Goal: Task Accomplishment & Management: Manage account settings

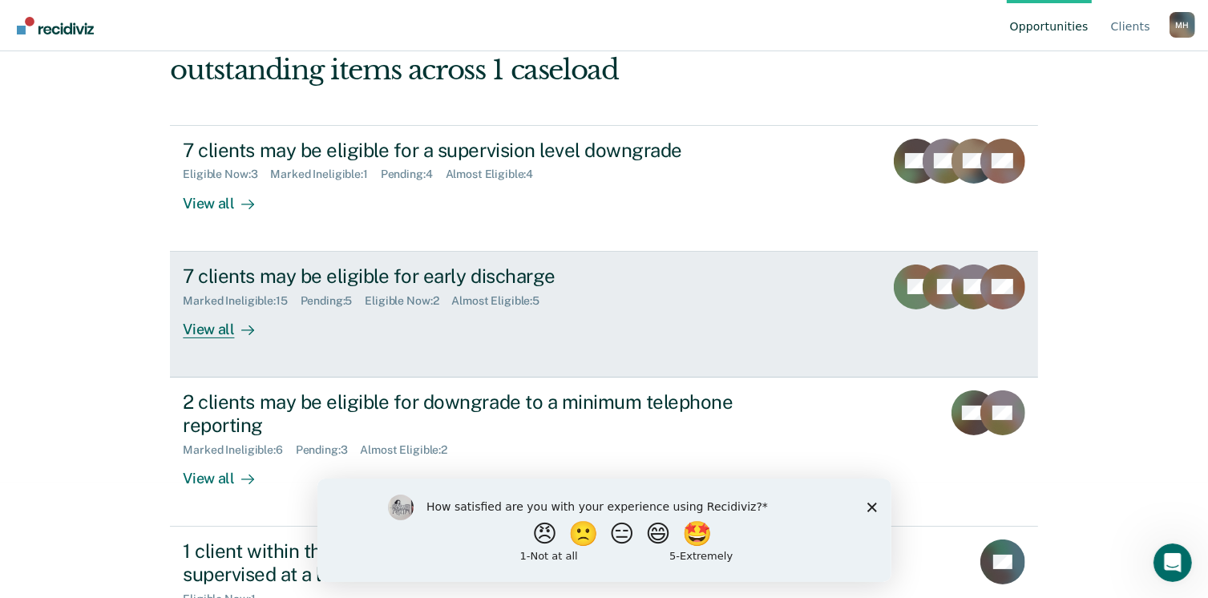
scroll to position [192, 0]
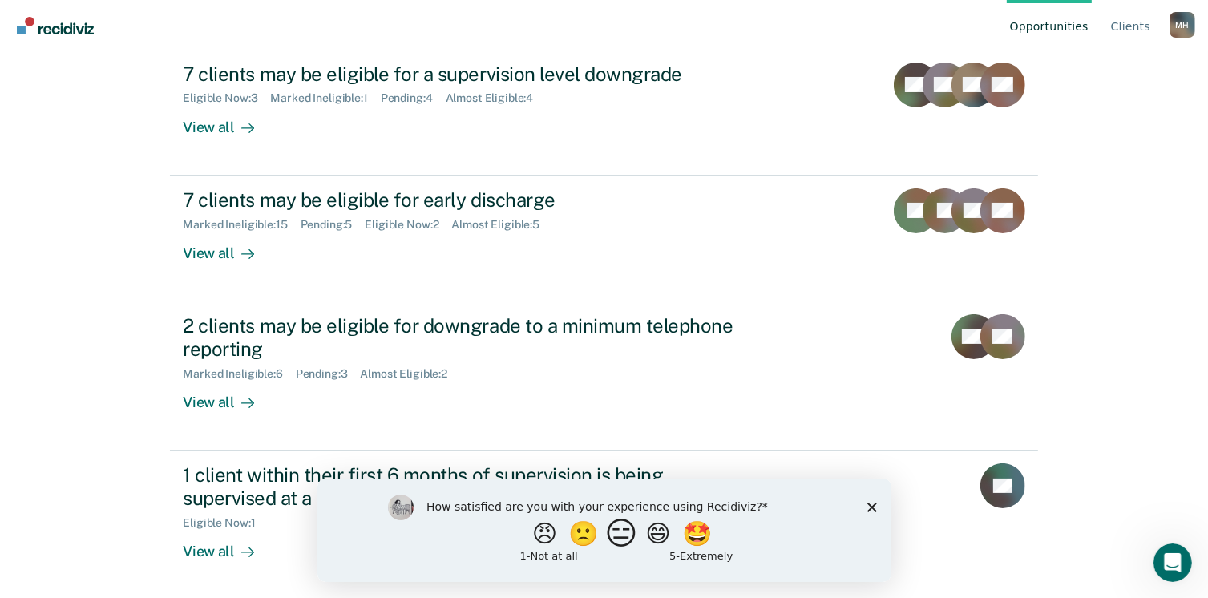
click at [612, 544] on button "😑" at bounding box center [623, 533] width 38 height 32
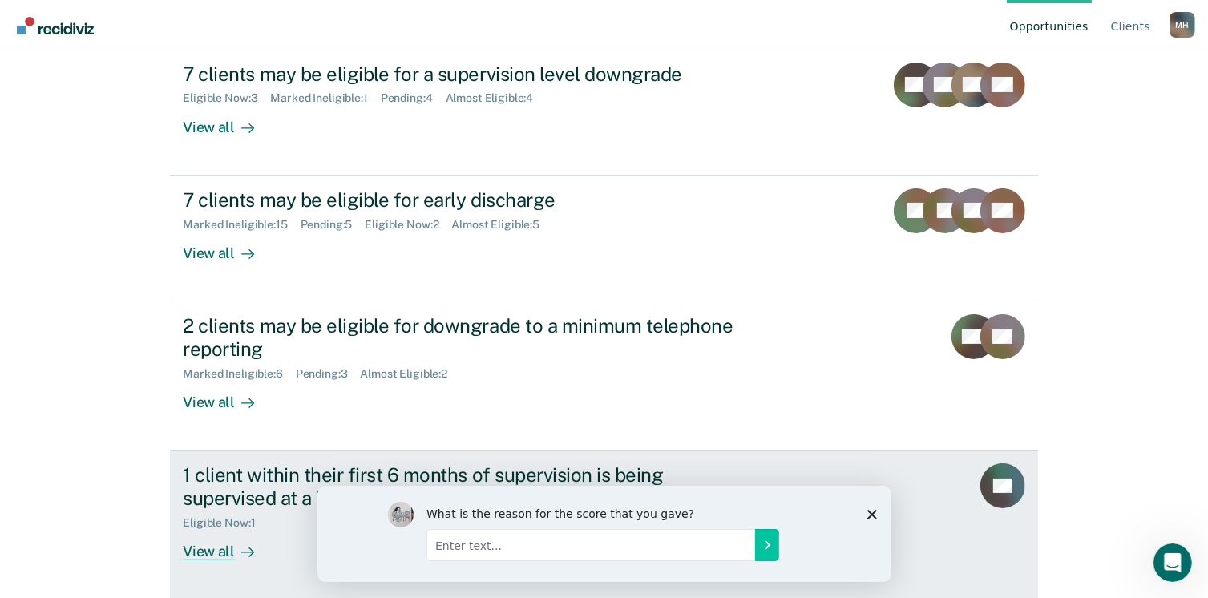
click at [250, 487] on div "1 client within their first 6 months of supervision is being supervised at a le…" at bounding box center [464, 486] width 563 height 46
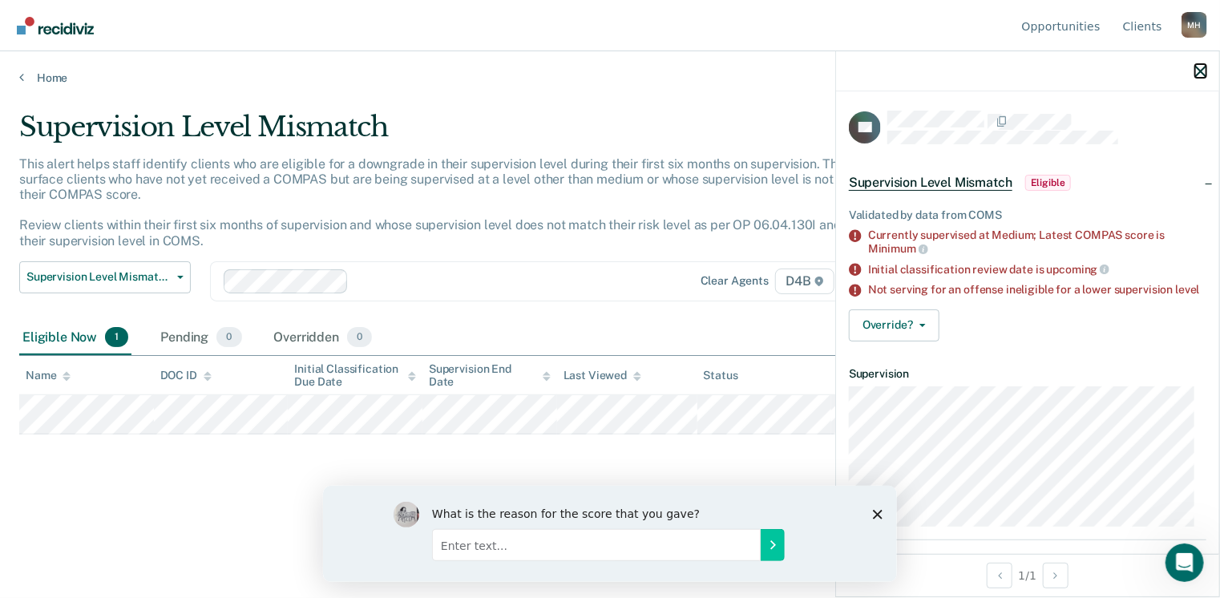
click at [1200, 71] on icon "button" at bounding box center [1200, 71] width 11 height 11
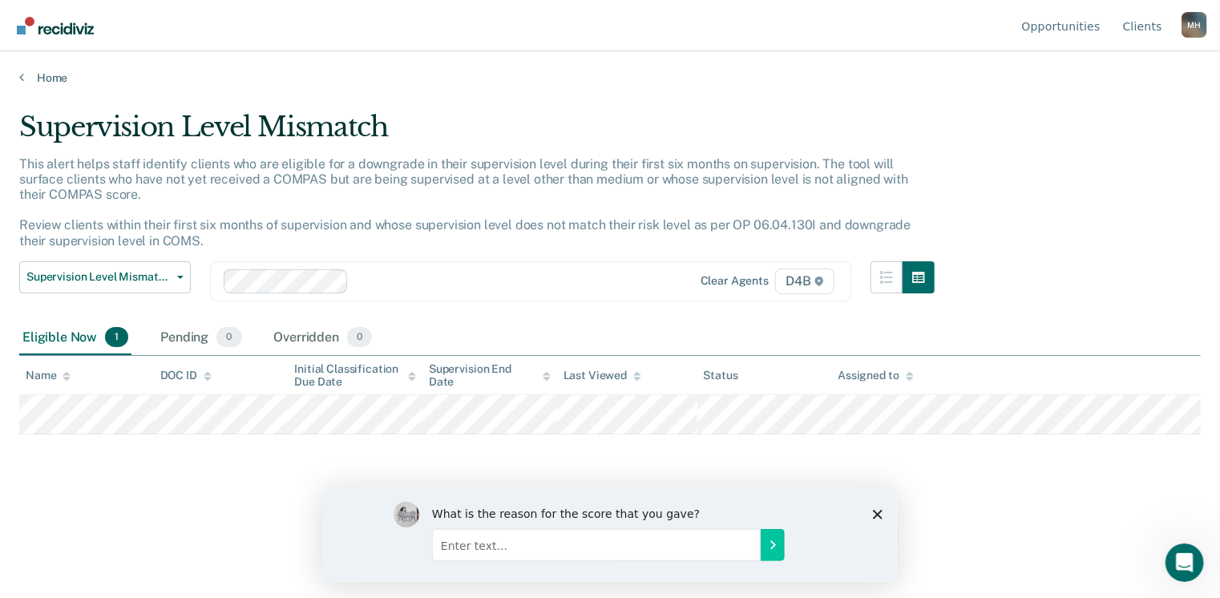
click at [880, 510] on polygon "Close survey" at bounding box center [877, 514] width 10 height 10
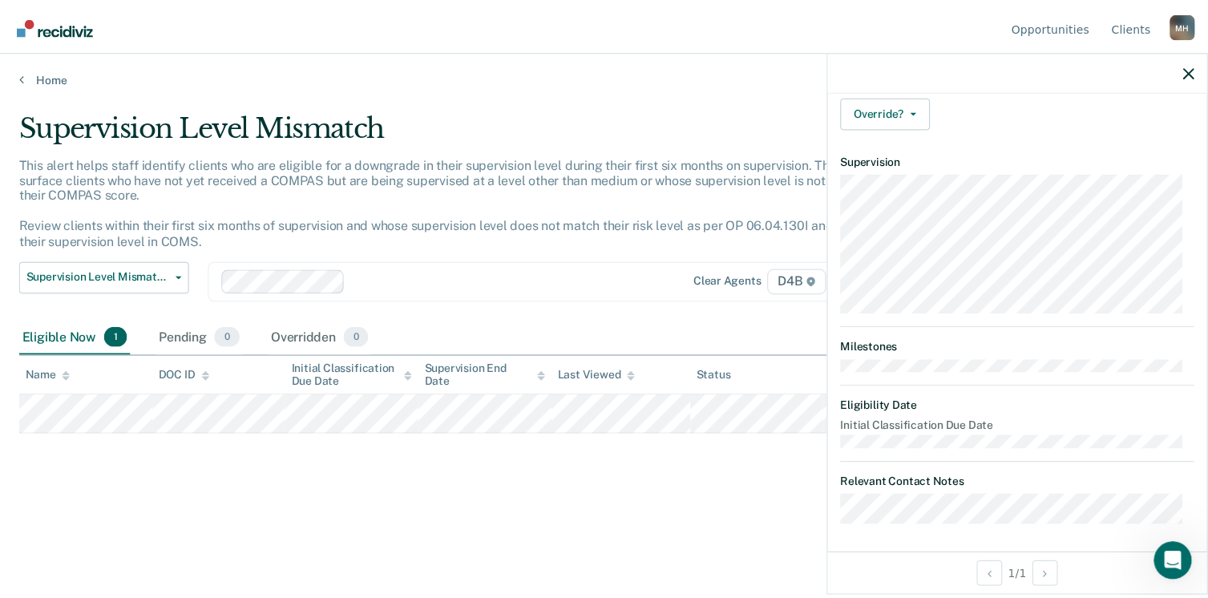
scroll to position [226, 0]
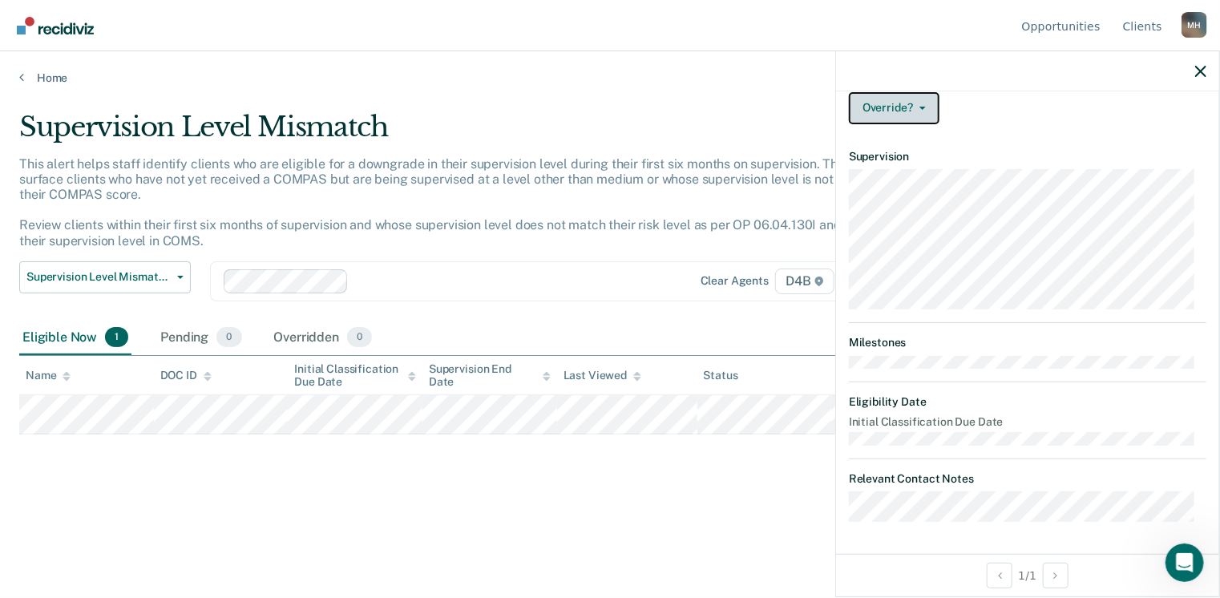
click at [903, 109] on button "Override?" at bounding box center [894, 108] width 91 height 32
click at [1200, 69] on icon "button" at bounding box center [1200, 71] width 11 height 11
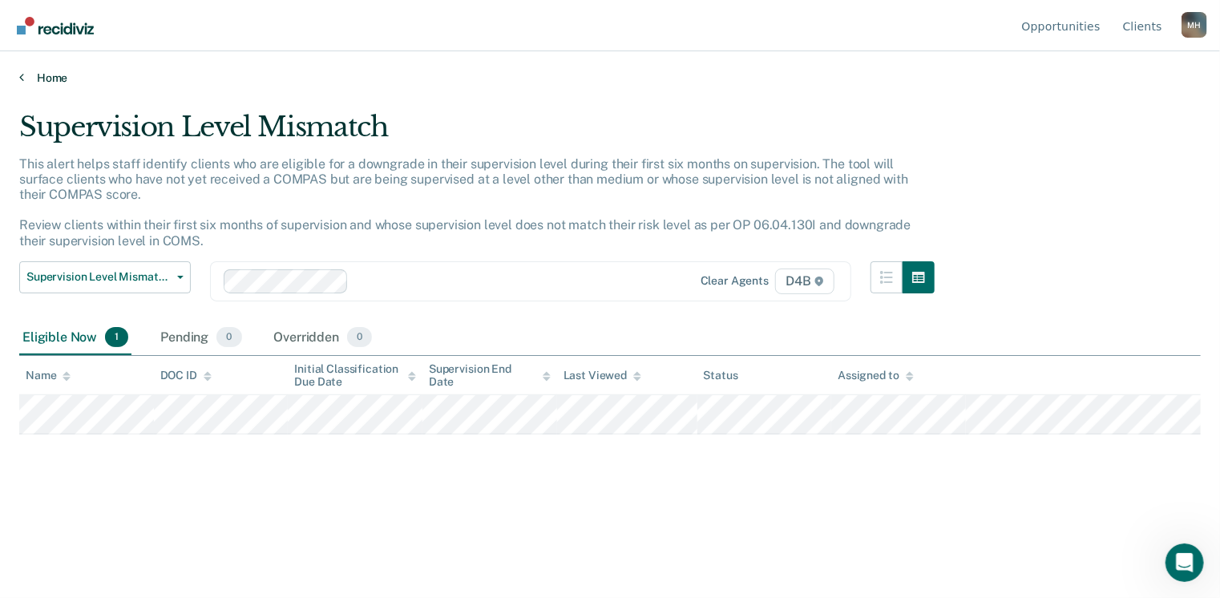
click at [41, 72] on link "Home" at bounding box center [610, 78] width 1182 height 14
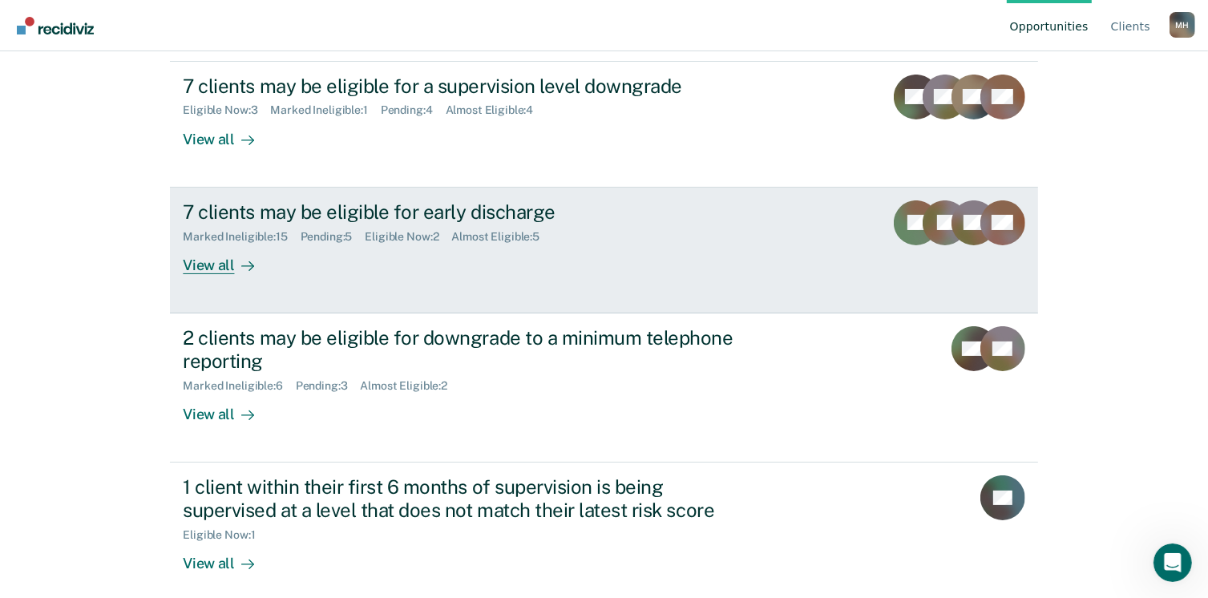
scroll to position [192, 0]
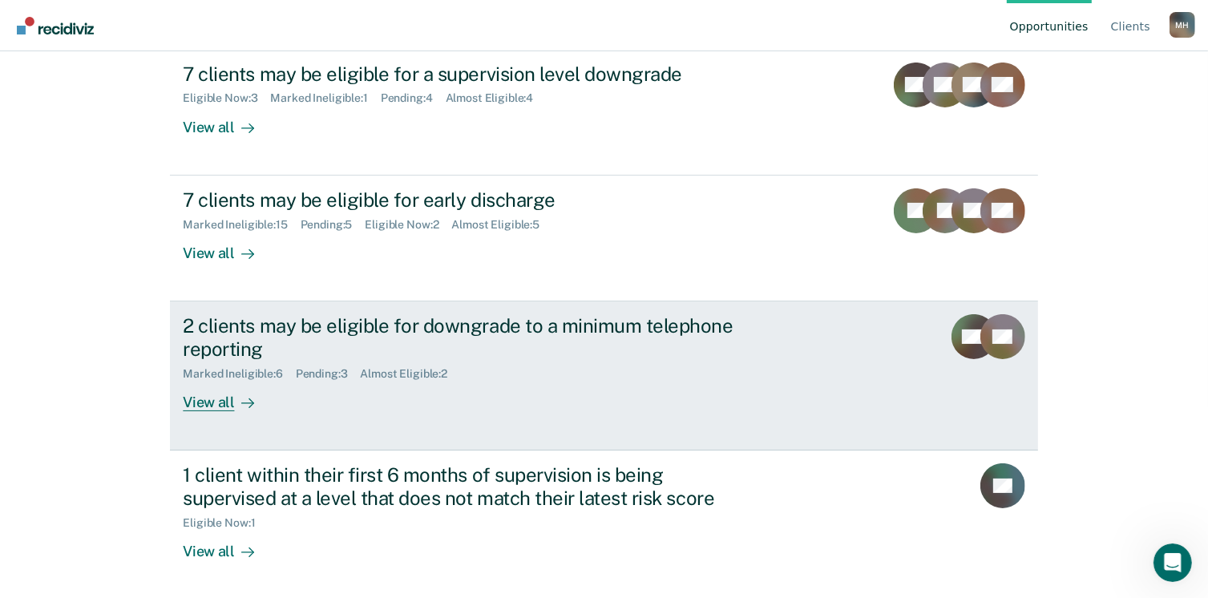
click at [197, 403] on div "View all" at bounding box center [228, 395] width 90 height 31
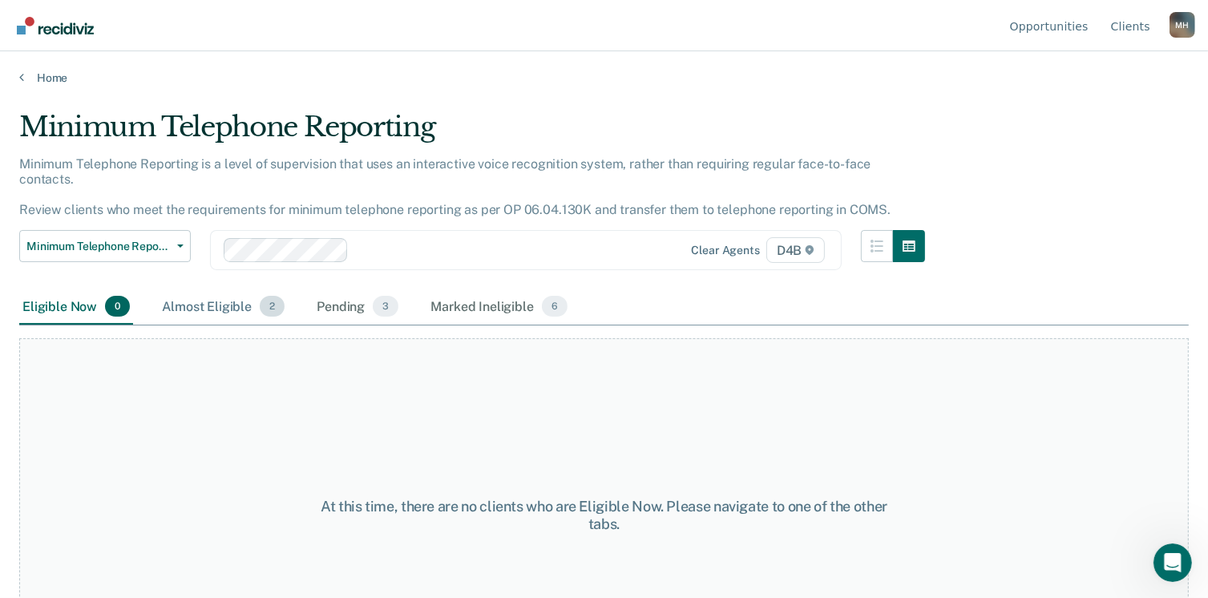
click at [198, 289] on div "Almost Eligible 2" at bounding box center [223, 306] width 129 height 35
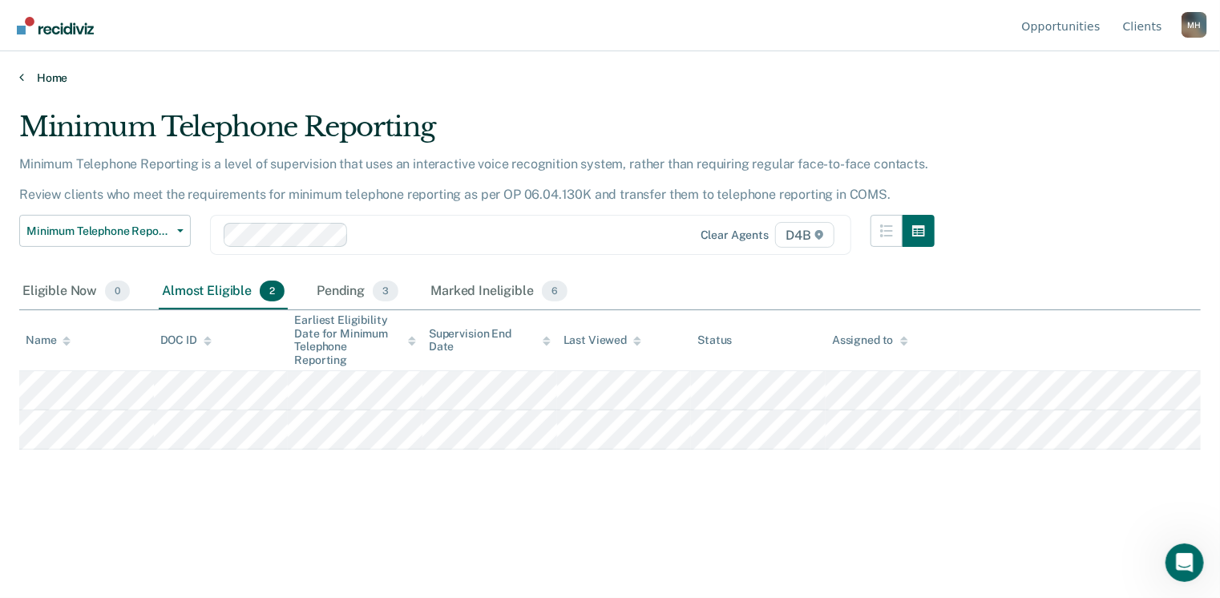
click at [42, 75] on link "Home" at bounding box center [610, 78] width 1182 height 14
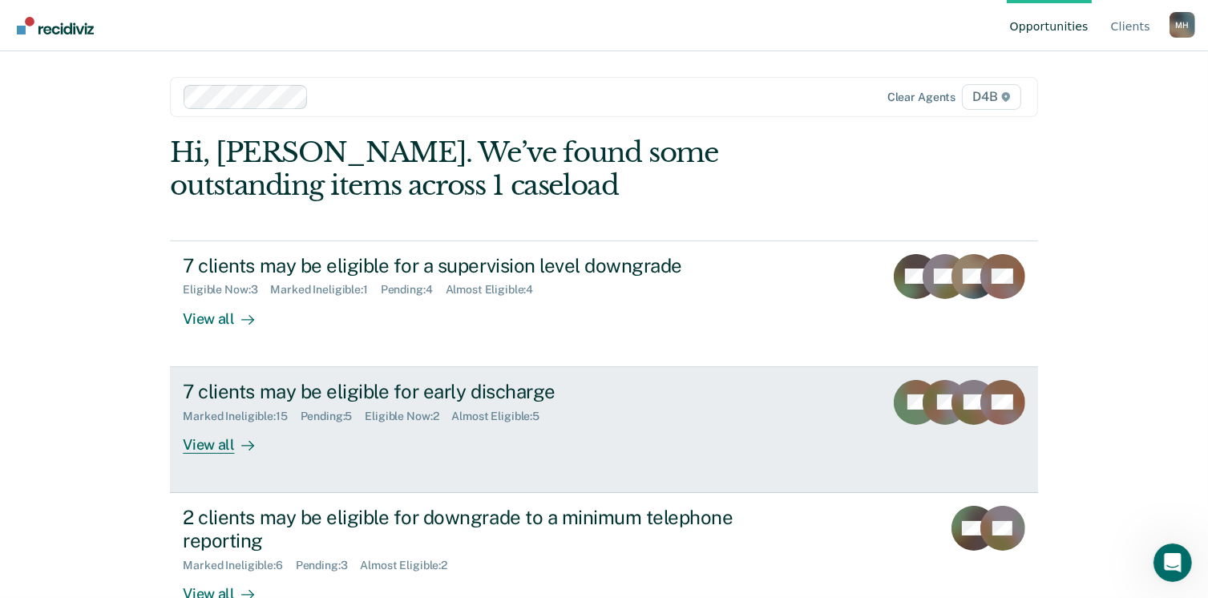
click at [305, 394] on div "7 clients may be eligible for early discharge" at bounding box center [464, 391] width 563 height 23
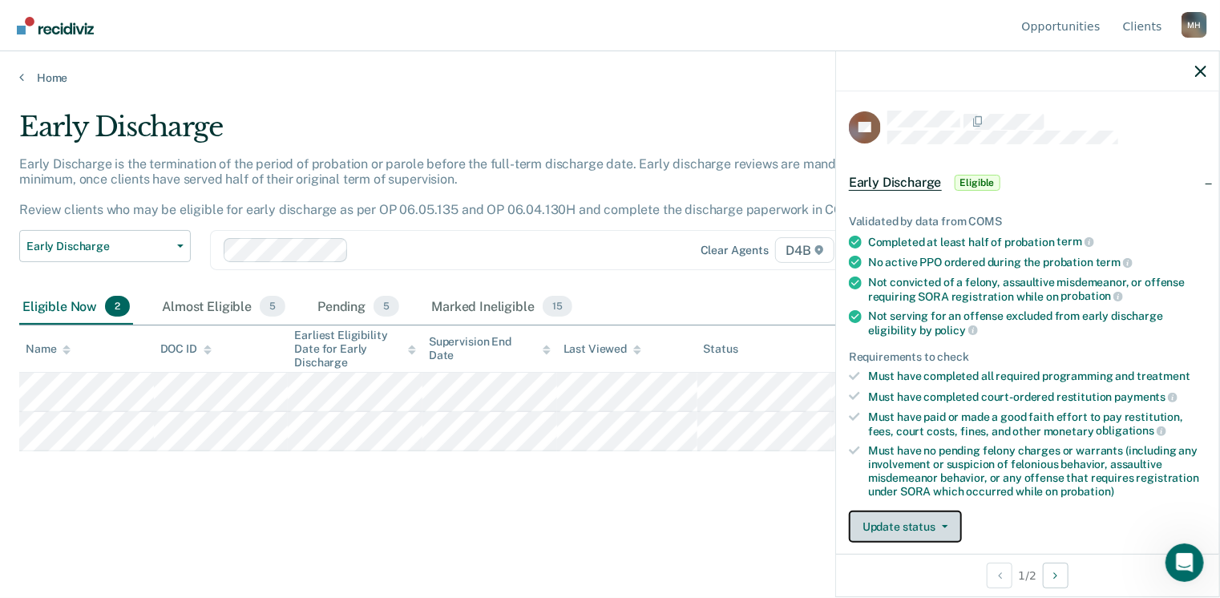
click at [908, 526] on button "Update status" at bounding box center [905, 527] width 113 height 32
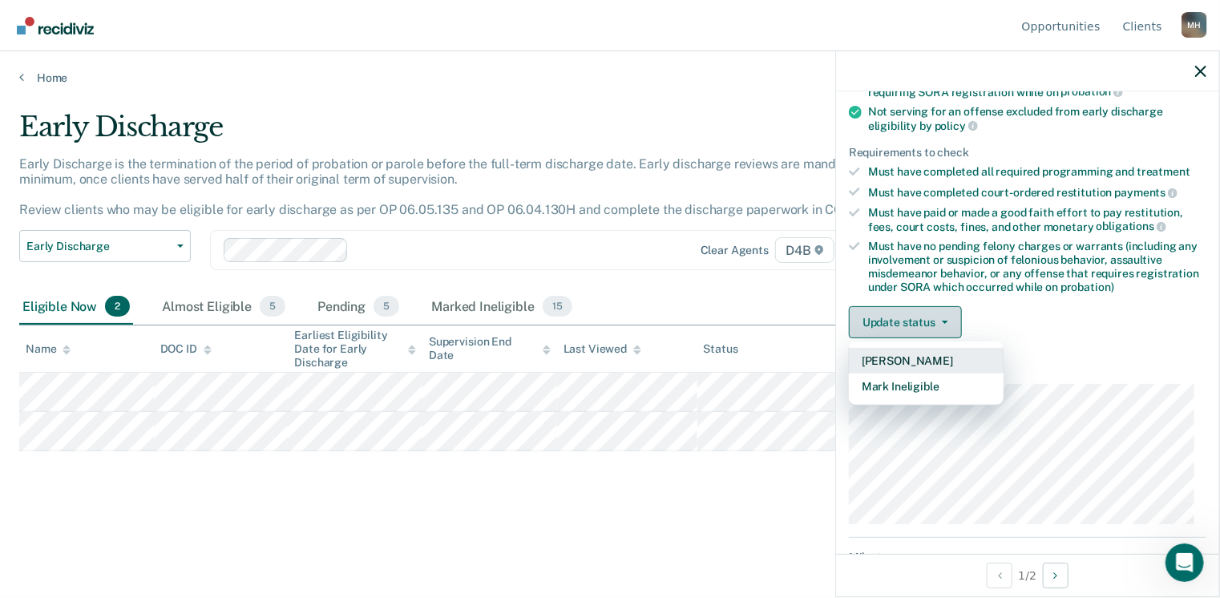
scroll to position [205, 0]
click at [899, 357] on button "[PERSON_NAME]" at bounding box center [926, 360] width 155 height 26
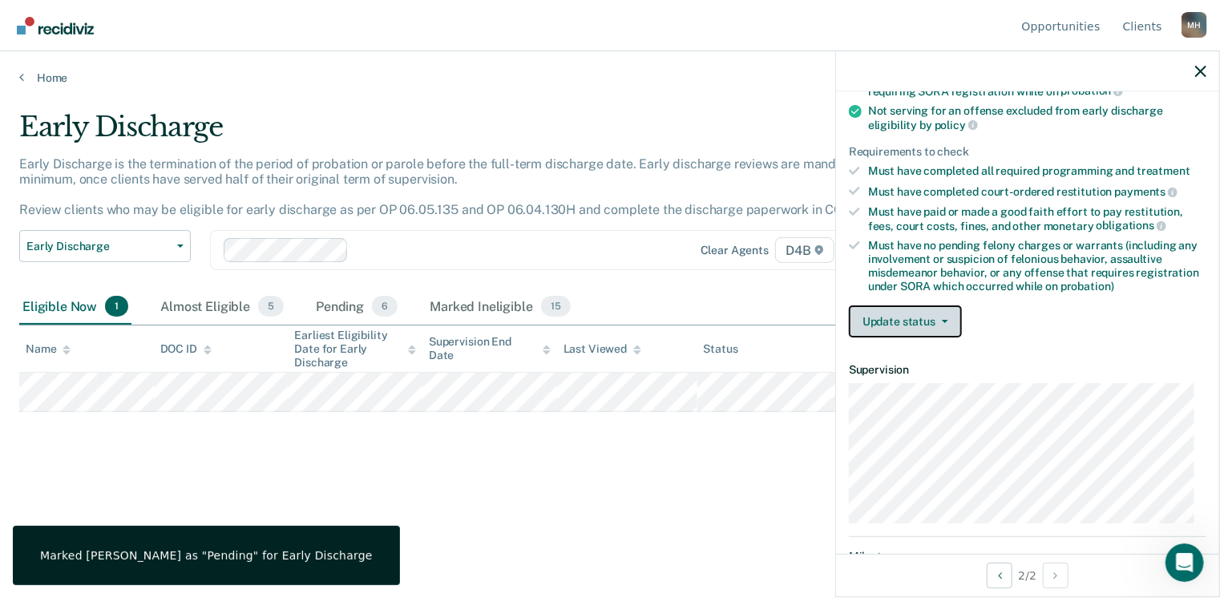
click at [933, 317] on button "Update status" at bounding box center [905, 321] width 113 height 32
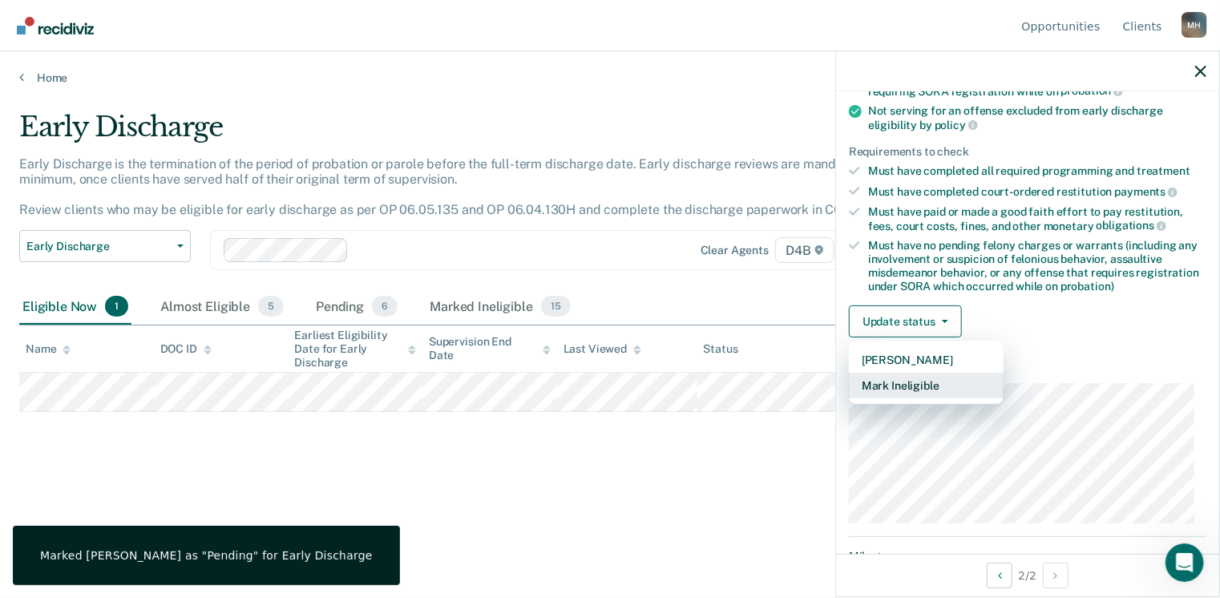
click at [923, 379] on button "Mark Ineligible" at bounding box center [926, 386] width 155 height 26
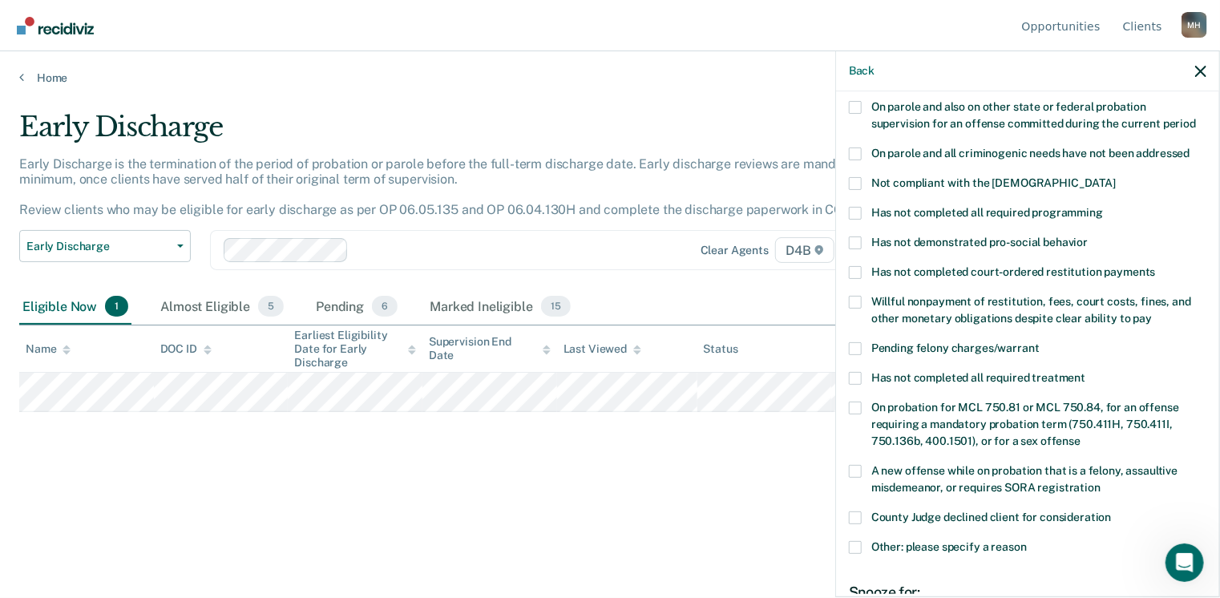
click at [855, 207] on span at bounding box center [855, 213] width 13 height 13
click at [1103, 207] on input "Has not completed all required programming" at bounding box center [1103, 207] width 0 height 0
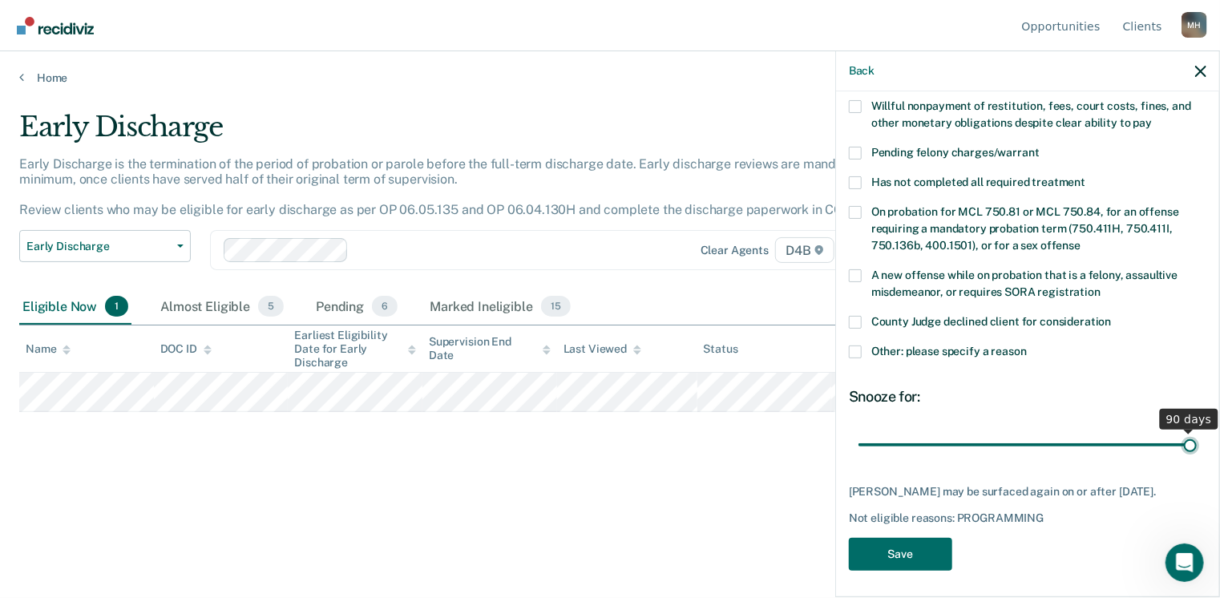
type input "90"
click at [1182, 431] on input "range" at bounding box center [1028, 445] width 338 height 28
click at [898, 546] on button "Save" at bounding box center [900, 554] width 103 height 33
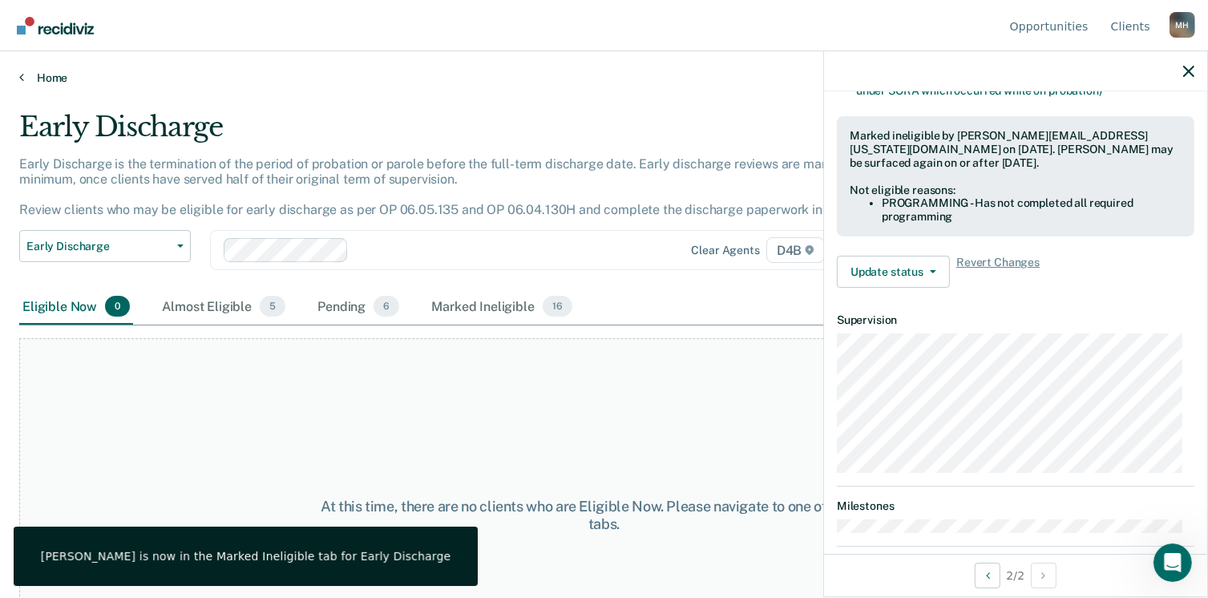
click at [45, 75] on link "Home" at bounding box center [604, 78] width 1170 height 14
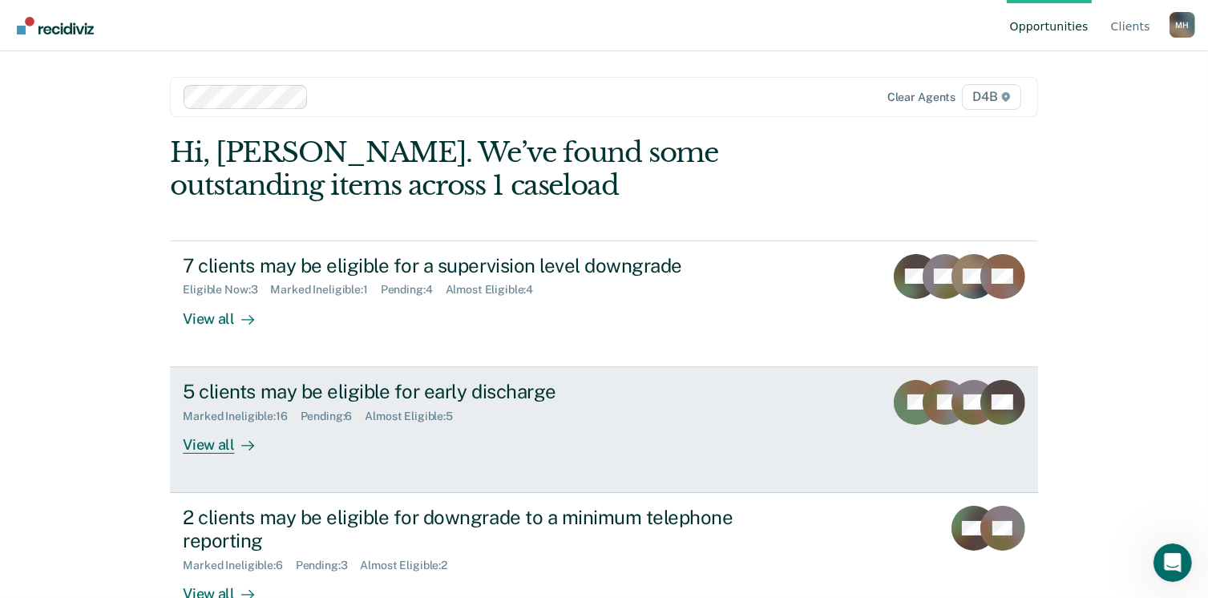
click at [344, 392] on div "5 clients may be eligible for early discharge" at bounding box center [464, 391] width 563 height 23
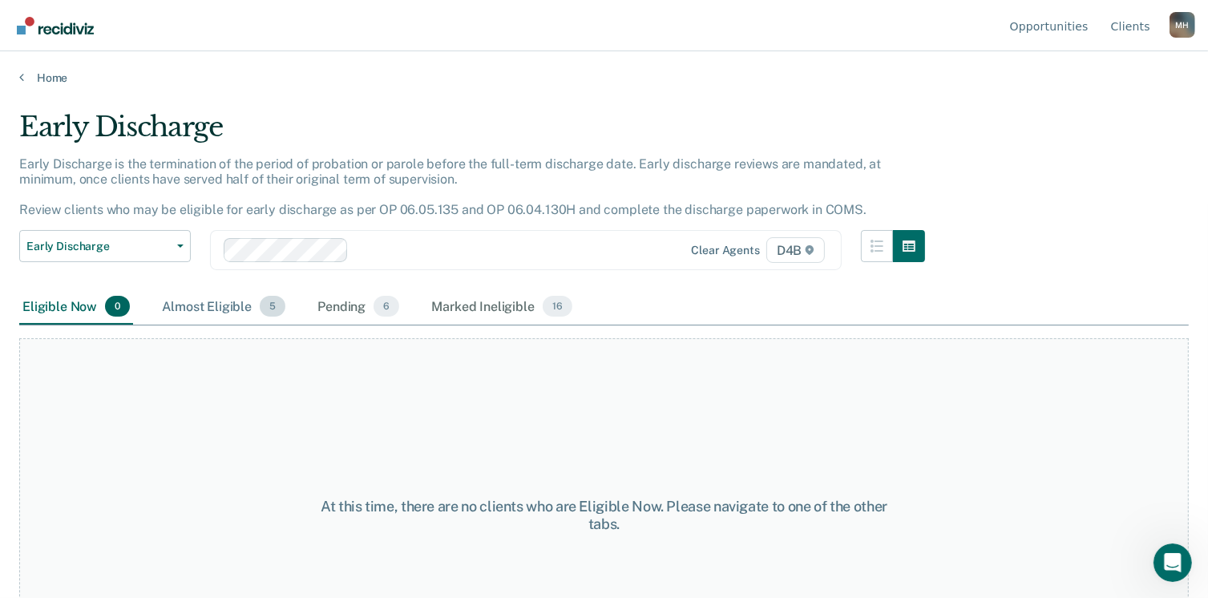
click at [212, 302] on div "Almost Eligible 5" at bounding box center [224, 306] width 130 height 35
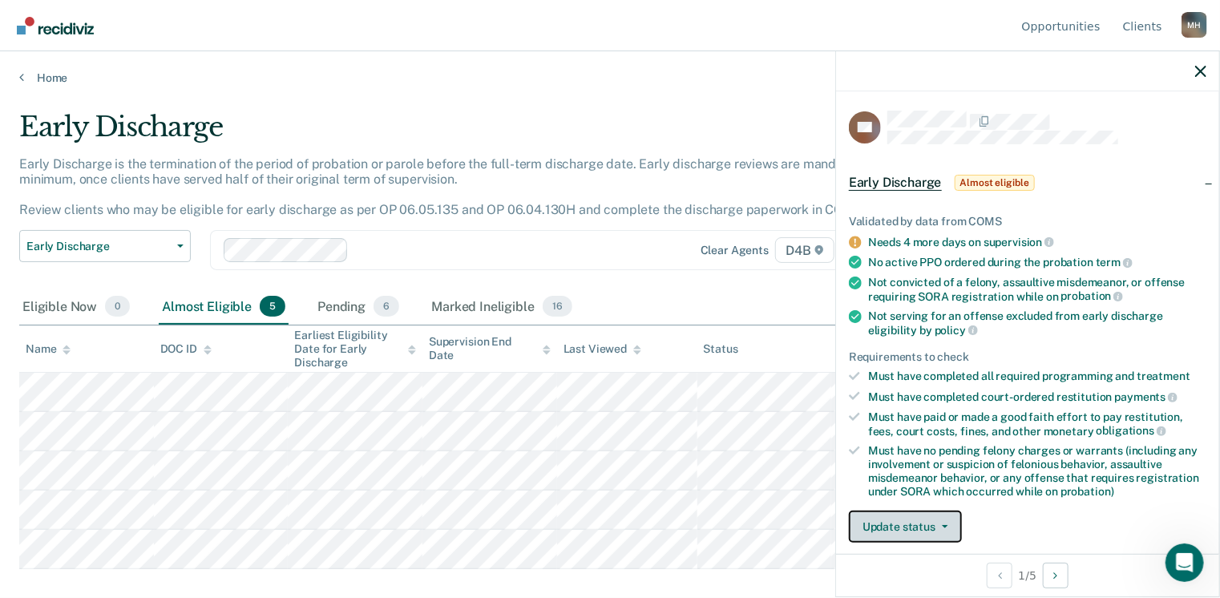
click at [914, 516] on button "Update status" at bounding box center [905, 527] width 113 height 32
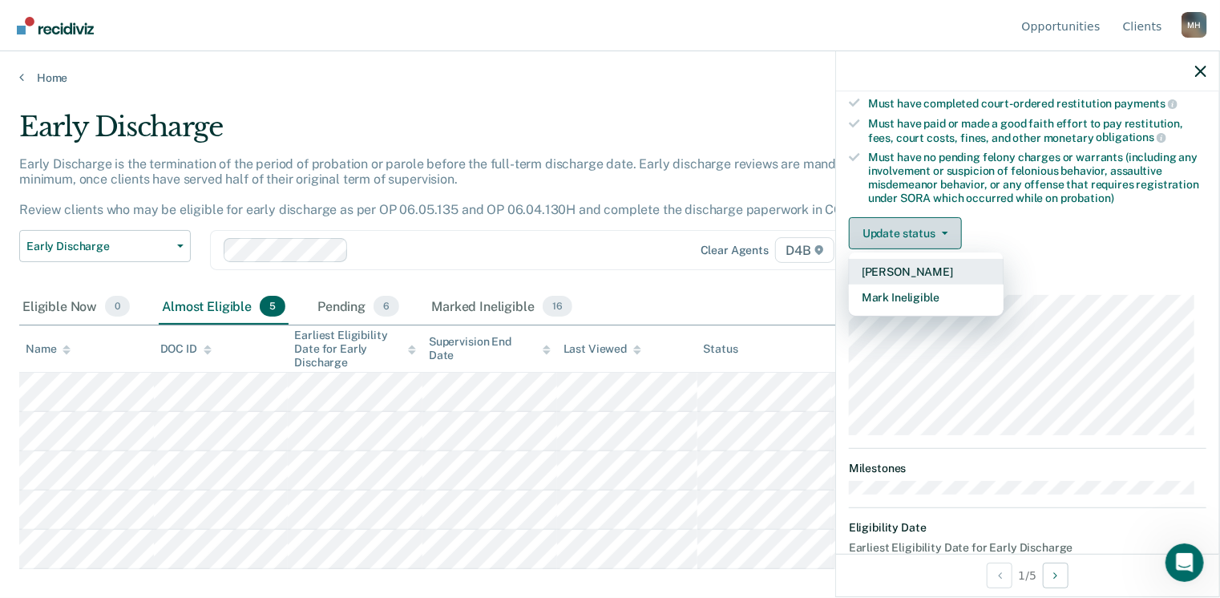
scroll to position [295, 0]
click at [908, 261] on button "[PERSON_NAME]" at bounding box center [926, 270] width 155 height 26
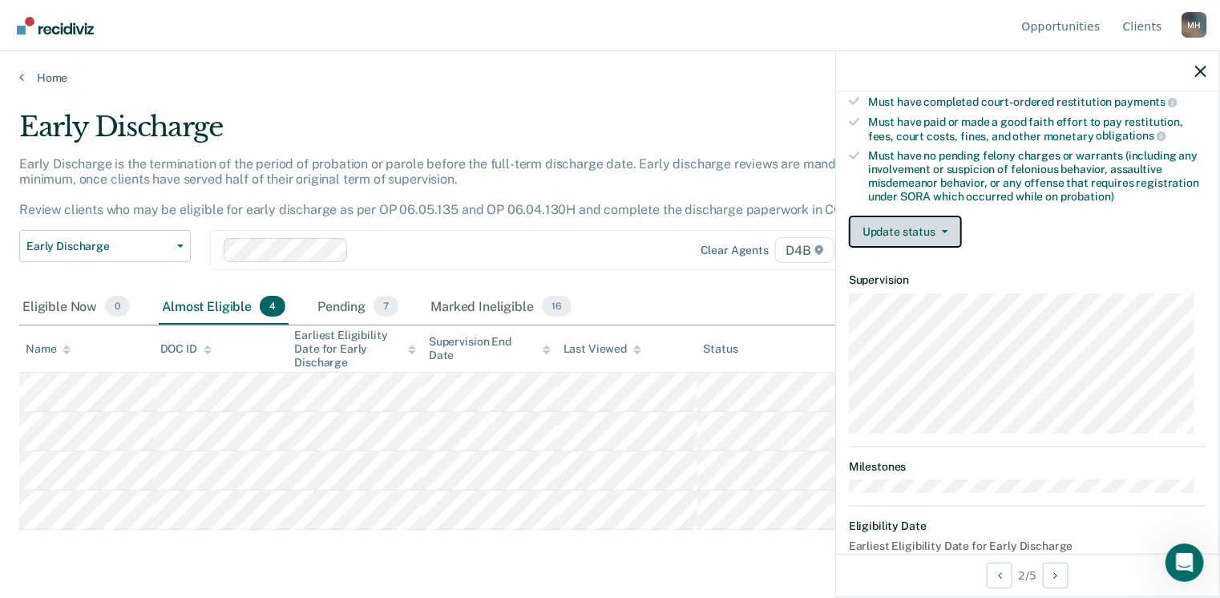
click at [902, 227] on button "Update status" at bounding box center [905, 232] width 113 height 32
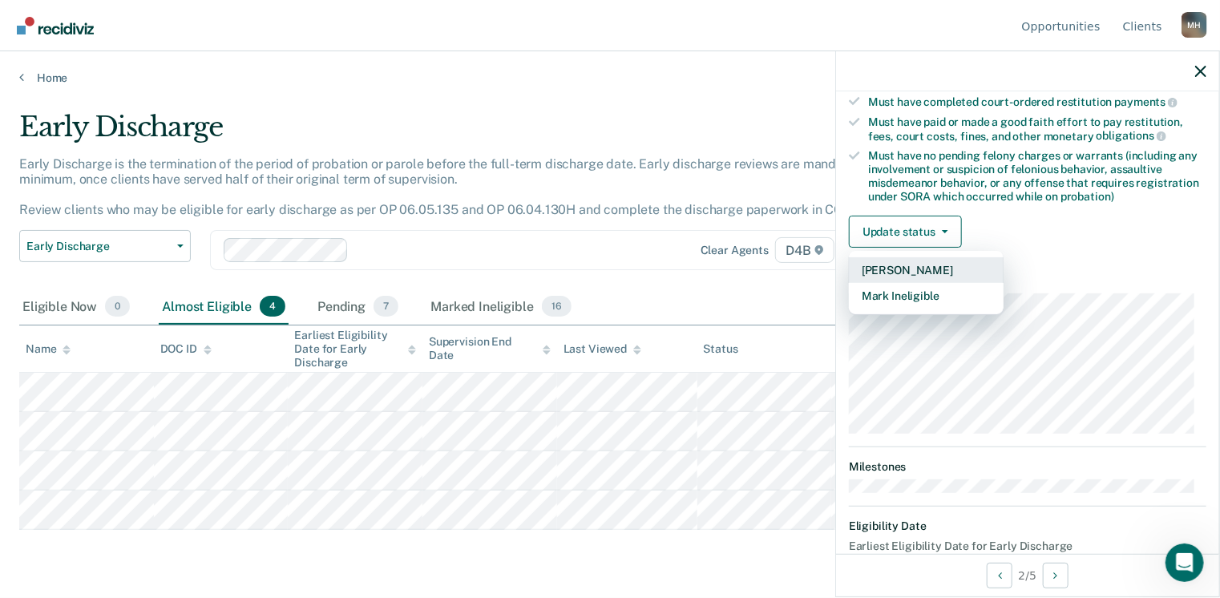
click at [903, 268] on button "[PERSON_NAME]" at bounding box center [926, 270] width 155 height 26
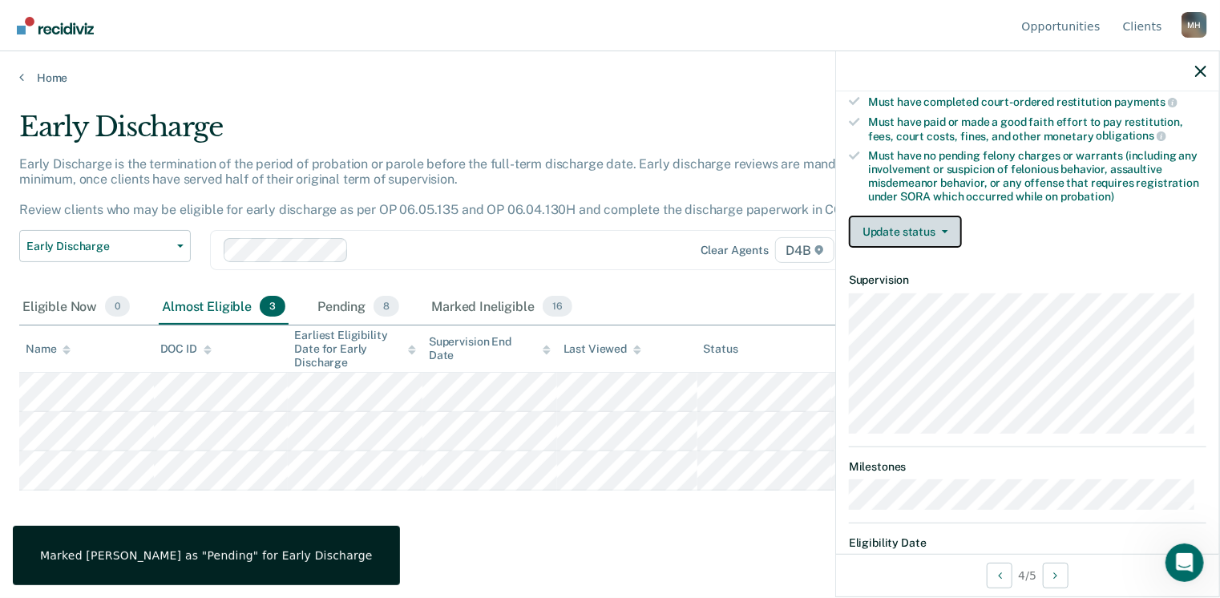
click at [884, 223] on button "Update status" at bounding box center [905, 232] width 113 height 32
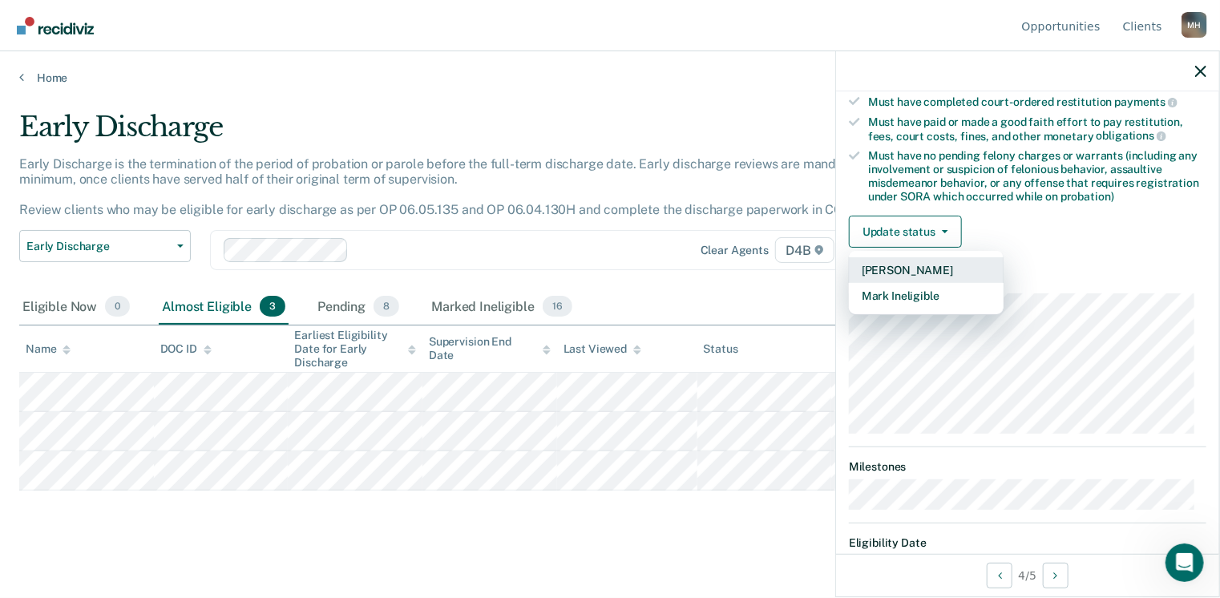
click at [909, 265] on button "[PERSON_NAME]" at bounding box center [926, 270] width 155 height 26
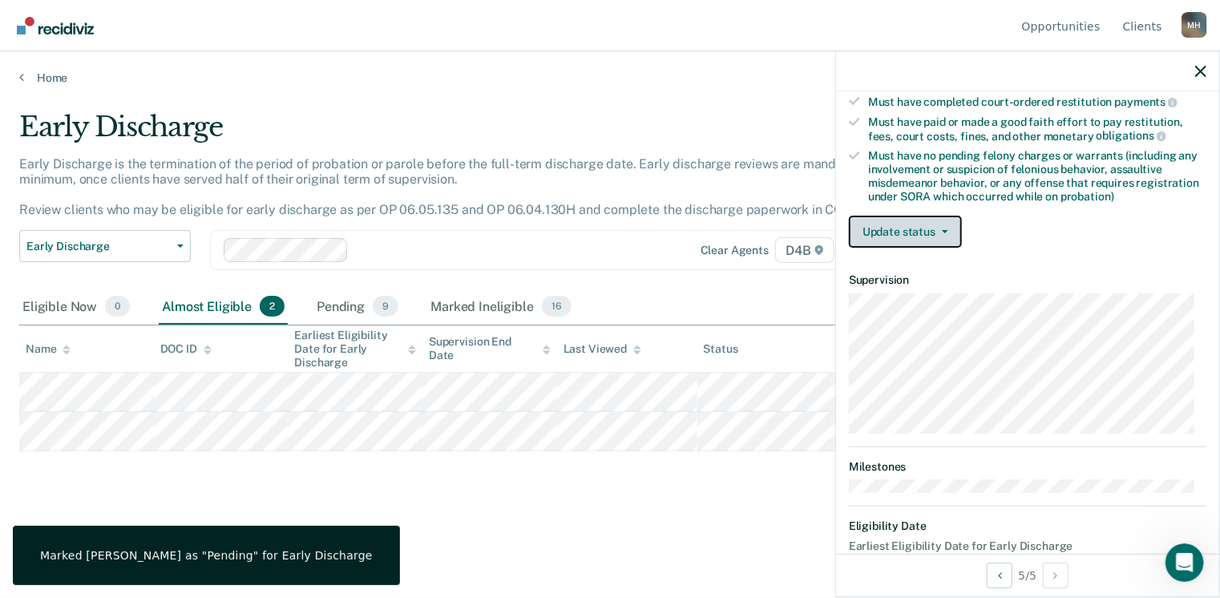
click at [907, 234] on button "Update status" at bounding box center [905, 232] width 113 height 32
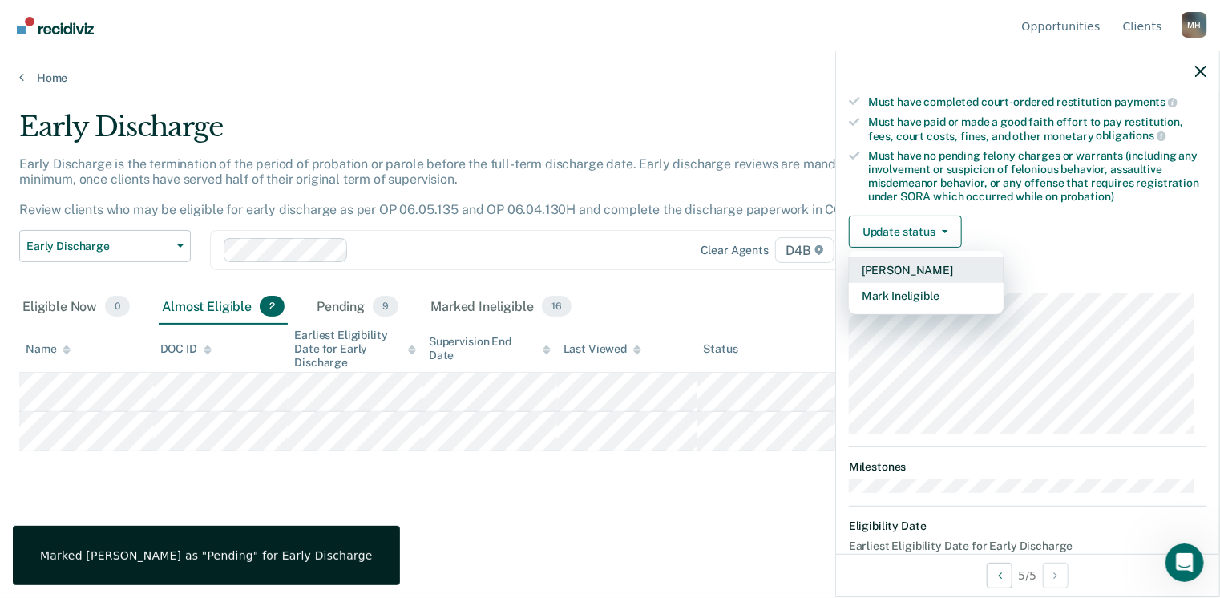
click at [907, 261] on button "[PERSON_NAME]" at bounding box center [926, 270] width 155 height 26
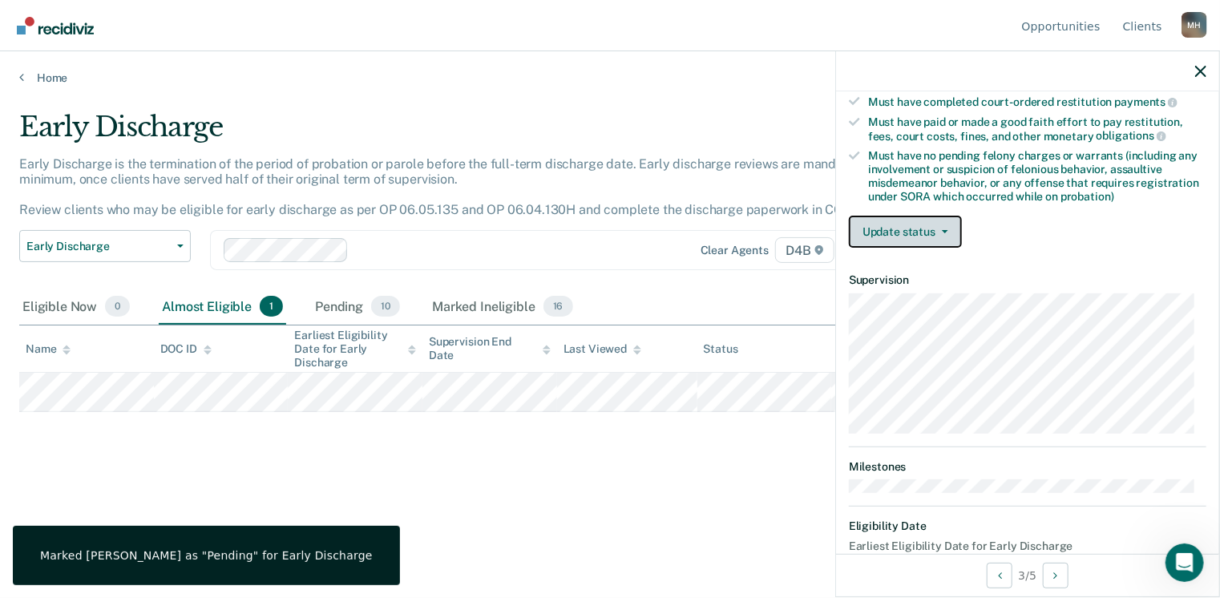
click at [900, 219] on button "Update status" at bounding box center [905, 232] width 113 height 32
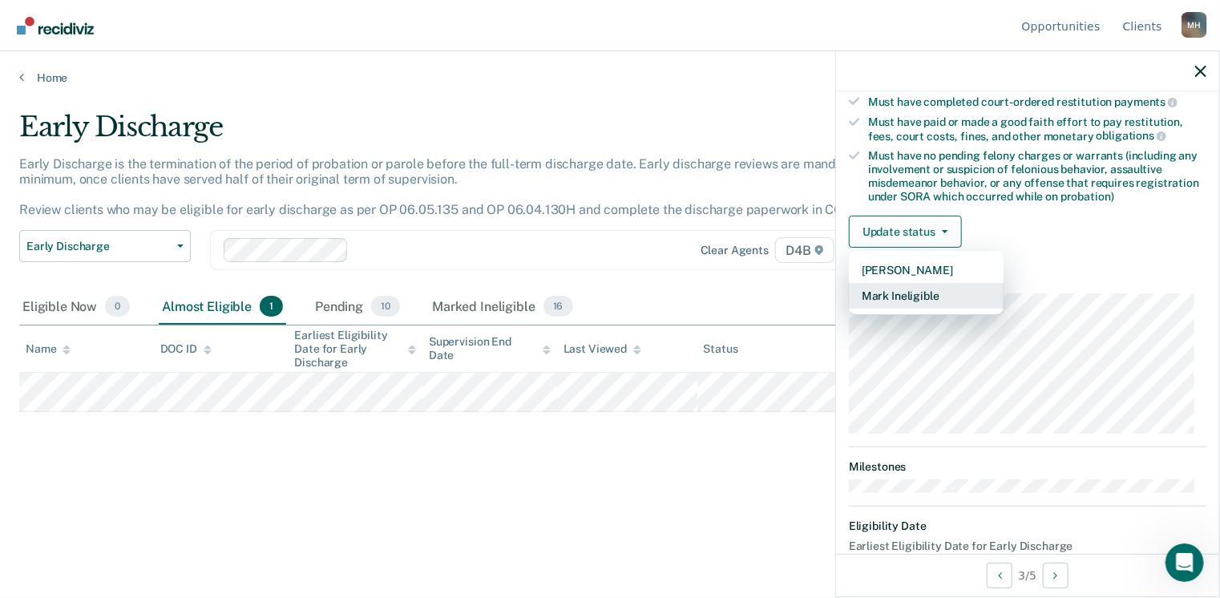
click at [912, 288] on button "Mark Ineligible" at bounding box center [926, 296] width 155 height 26
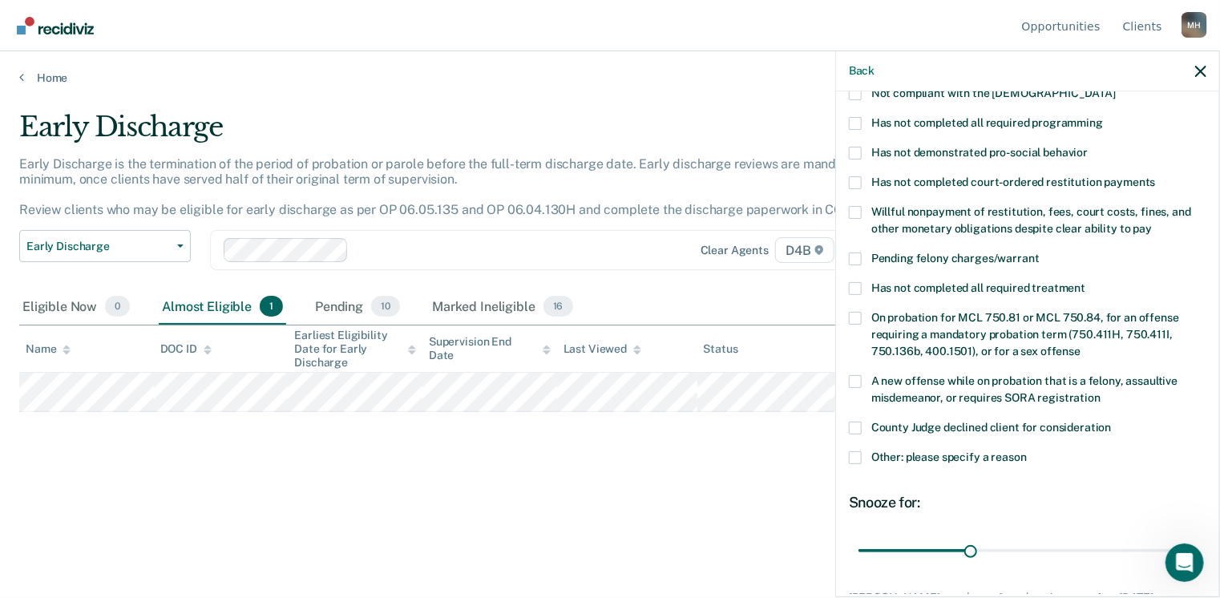
click at [858, 117] on span at bounding box center [855, 123] width 13 height 13
click at [1103, 117] on input "Has not completed all required programming" at bounding box center [1103, 117] width 0 height 0
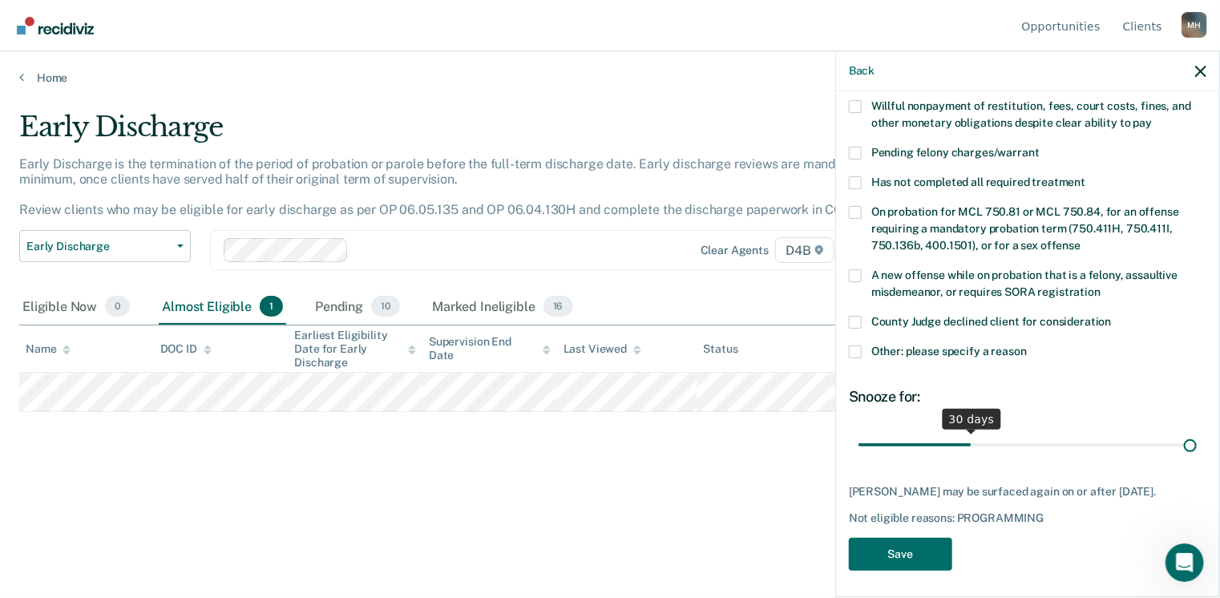
scroll to position [387, 0]
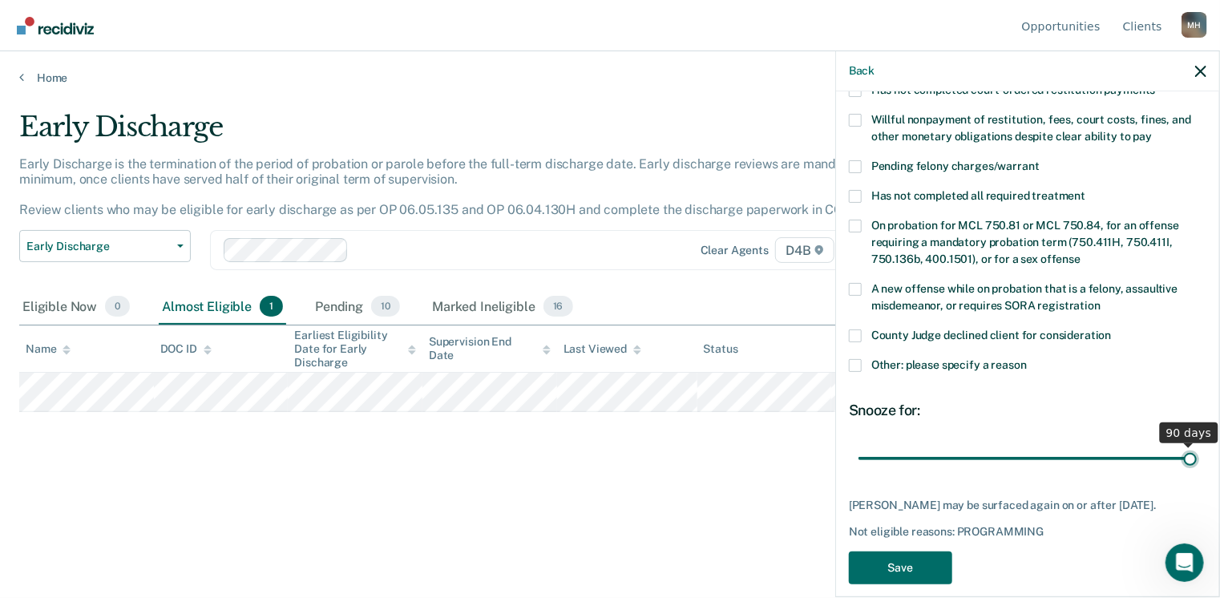
type input "90"
click at [1178, 445] on input "range" at bounding box center [1028, 459] width 338 height 28
click at [885, 552] on button "Save" at bounding box center [900, 568] width 103 height 33
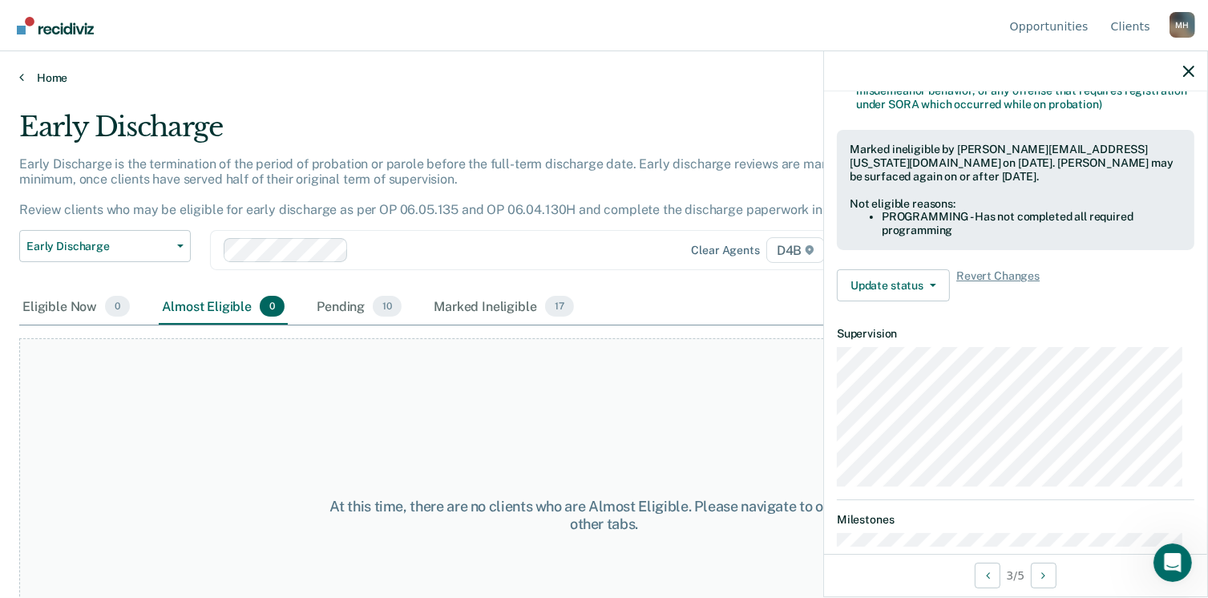
click at [38, 73] on link "Home" at bounding box center [604, 78] width 1170 height 14
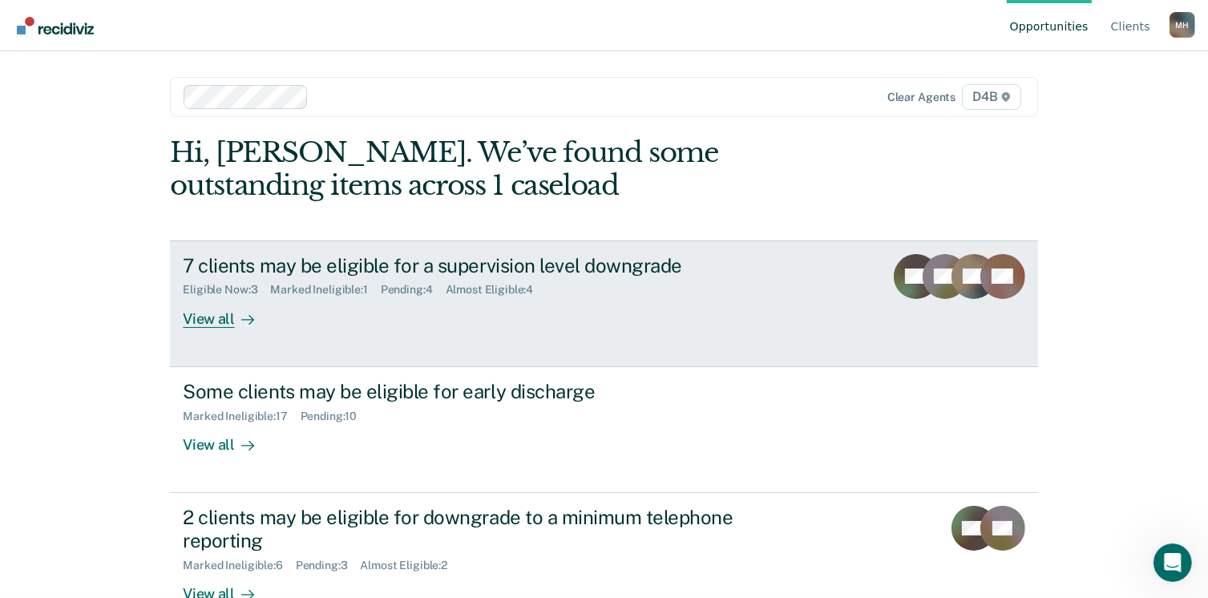
click at [303, 268] on div "7 clients may be eligible for a supervision level downgrade" at bounding box center [464, 265] width 563 height 23
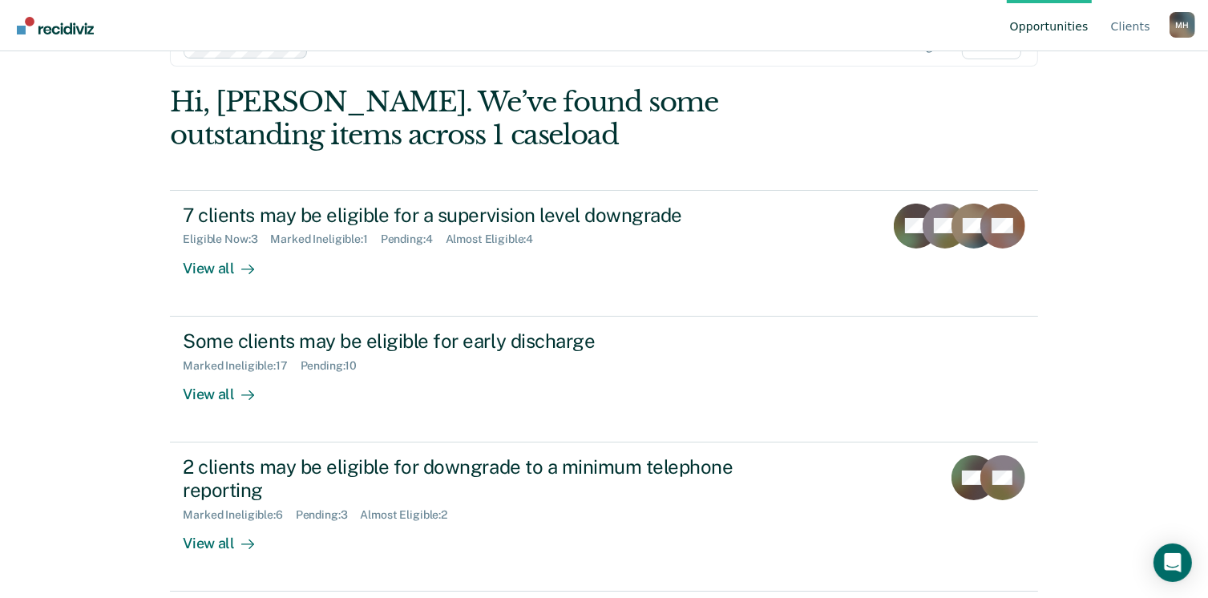
scroll to position [58, 0]
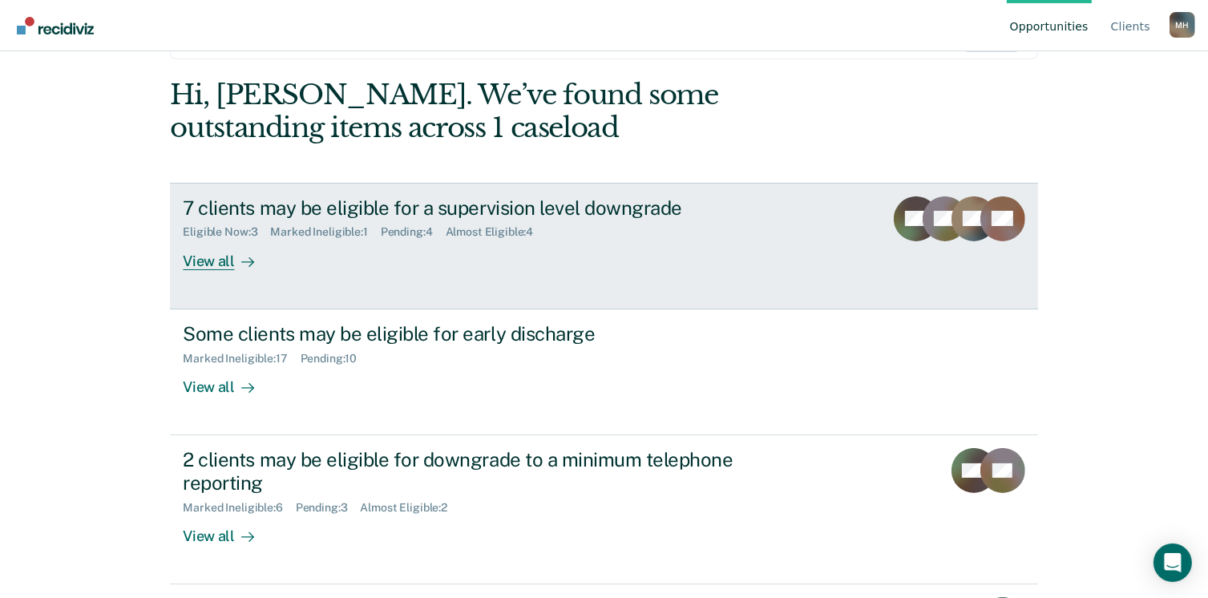
click at [200, 265] on div "View all" at bounding box center [228, 254] width 90 height 31
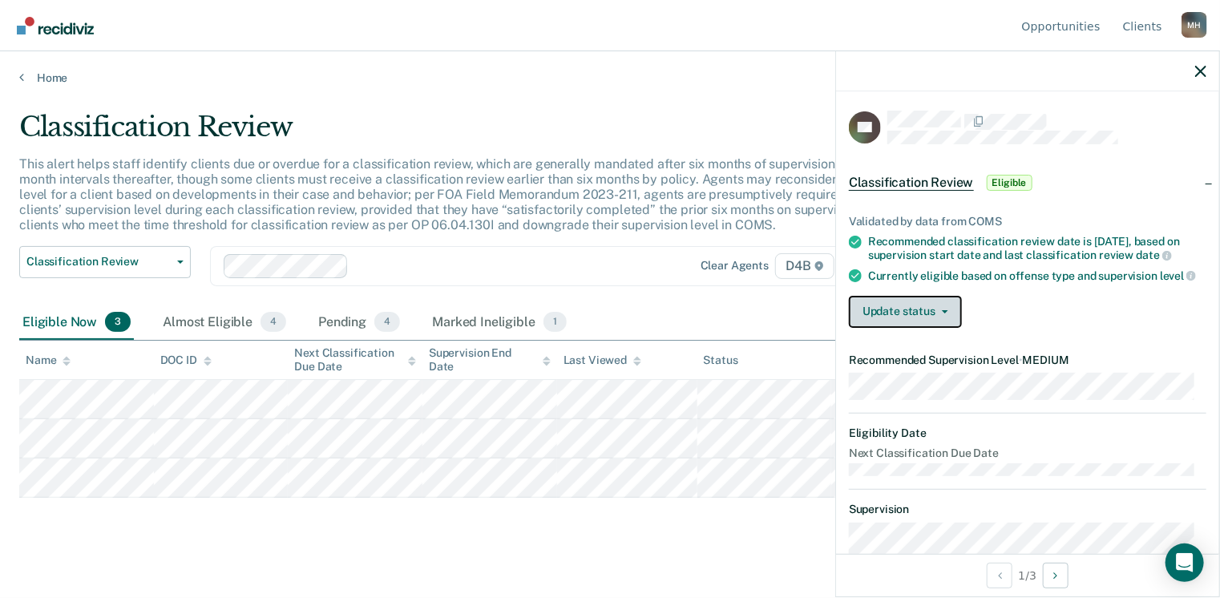
click at [902, 321] on button "Update status" at bounding box center [905, 312] width 113 height 32
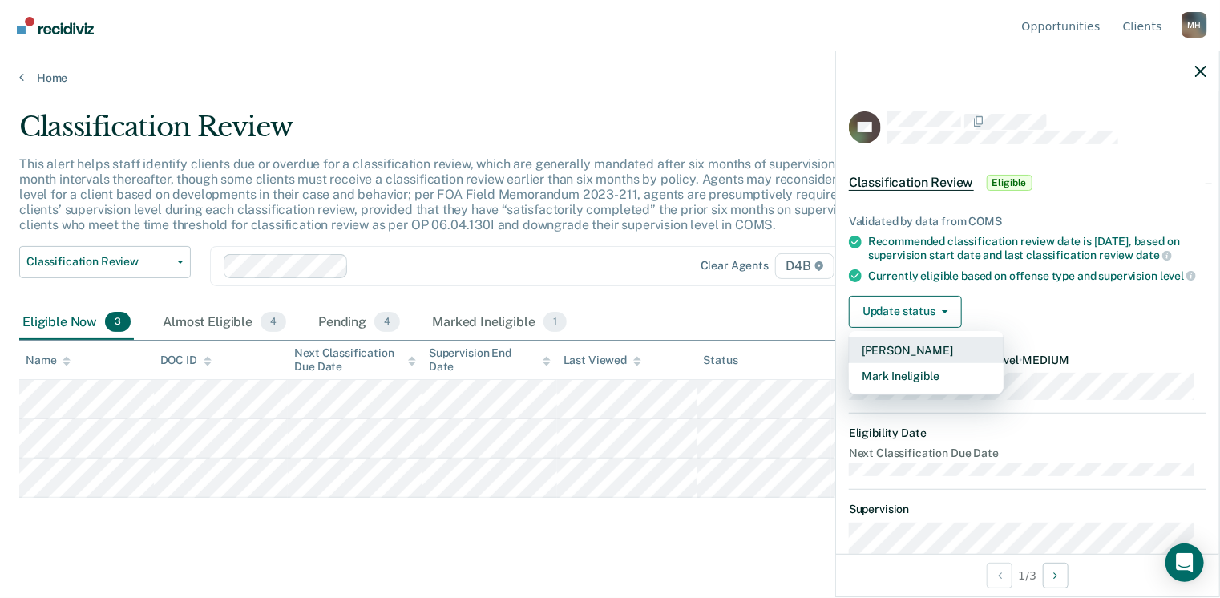
click at [896, 362] on button "[PERSON_NAME]" at bounding box center [926, 350] width 155 height 26
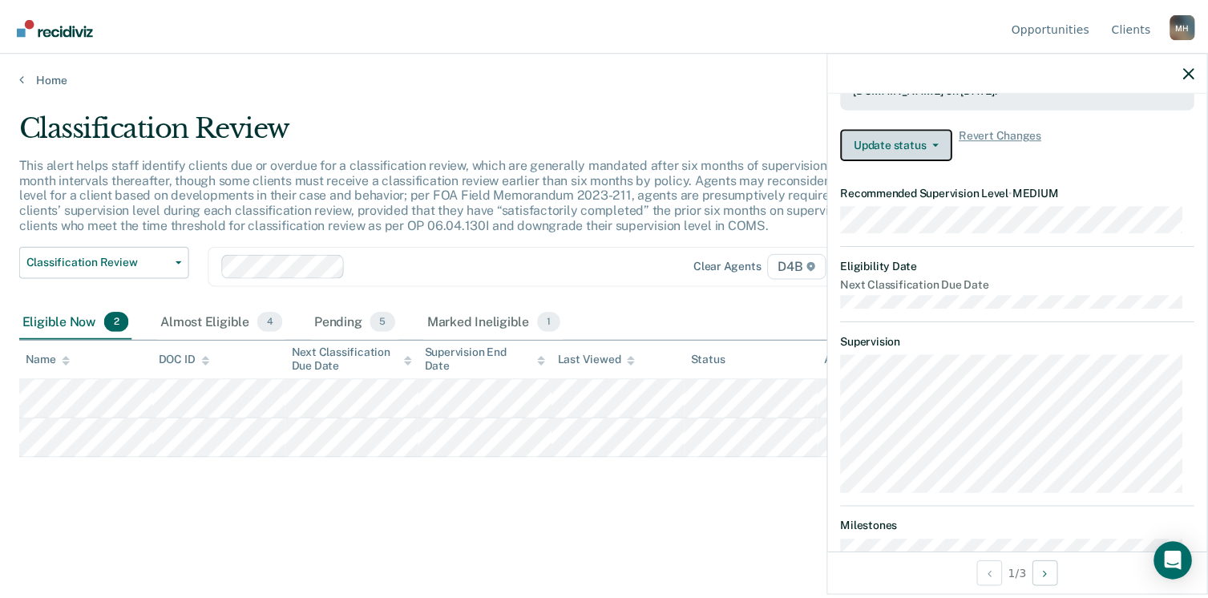
scroll to position [347, 0]
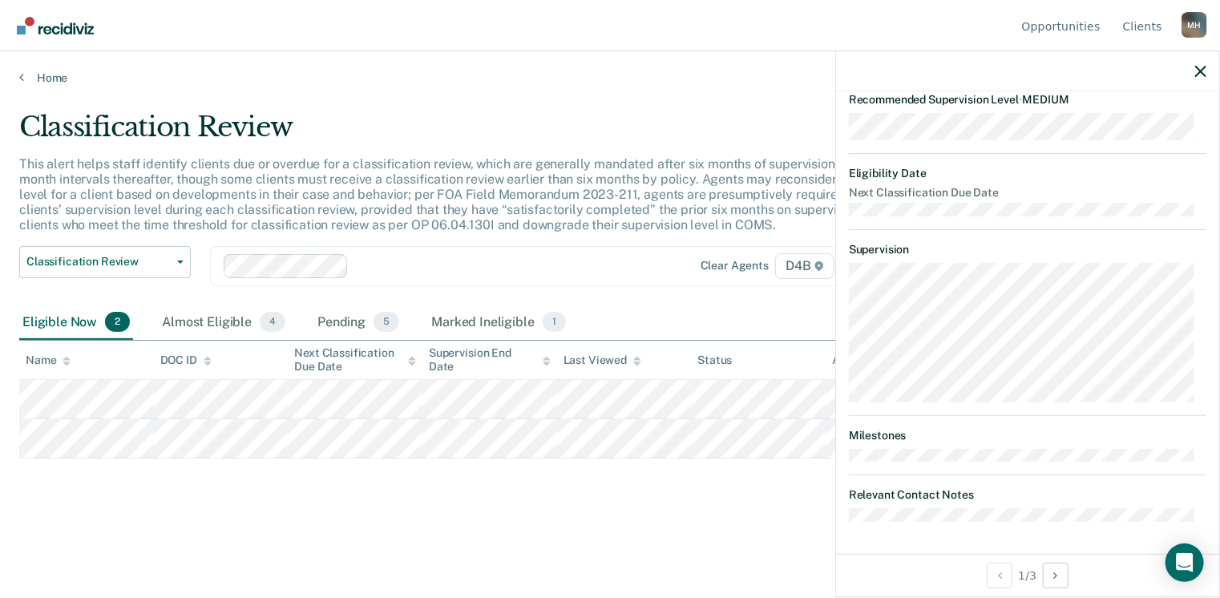
click at [765, 558] on main "Classification Review This alert helps staff identify clients due or overdue fo…" at bounding box center [610, 339] width 1220 height 508
click at [1201, 71] on icon "button" at bounding box center [1200, 71] width 11 height 11
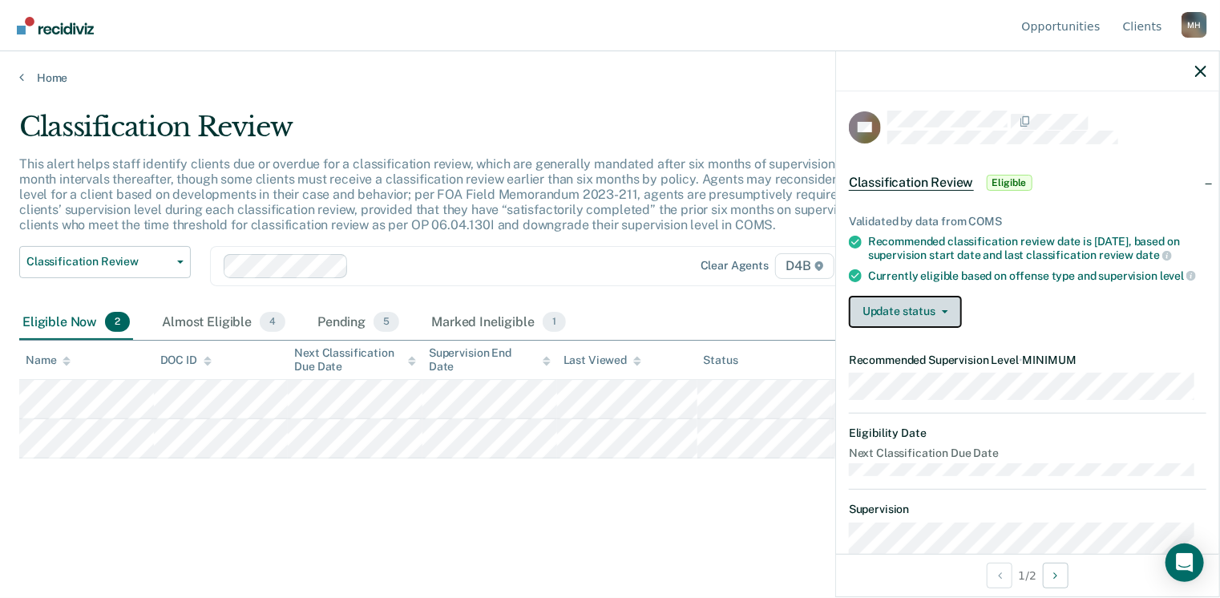
click at [895, 322] on button "Update status" at bounding box center [905, 312] width 113 height 32
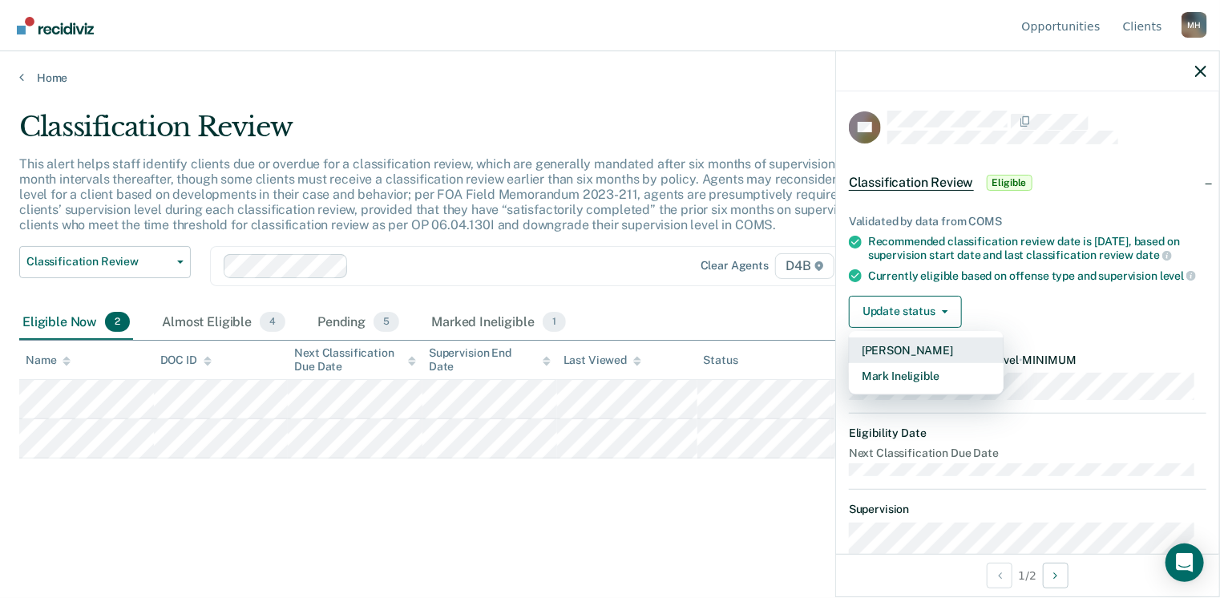
click at [900, 358] on button "[PERSON_NAME]" at bounding box center [926, 350] width 155 height 26
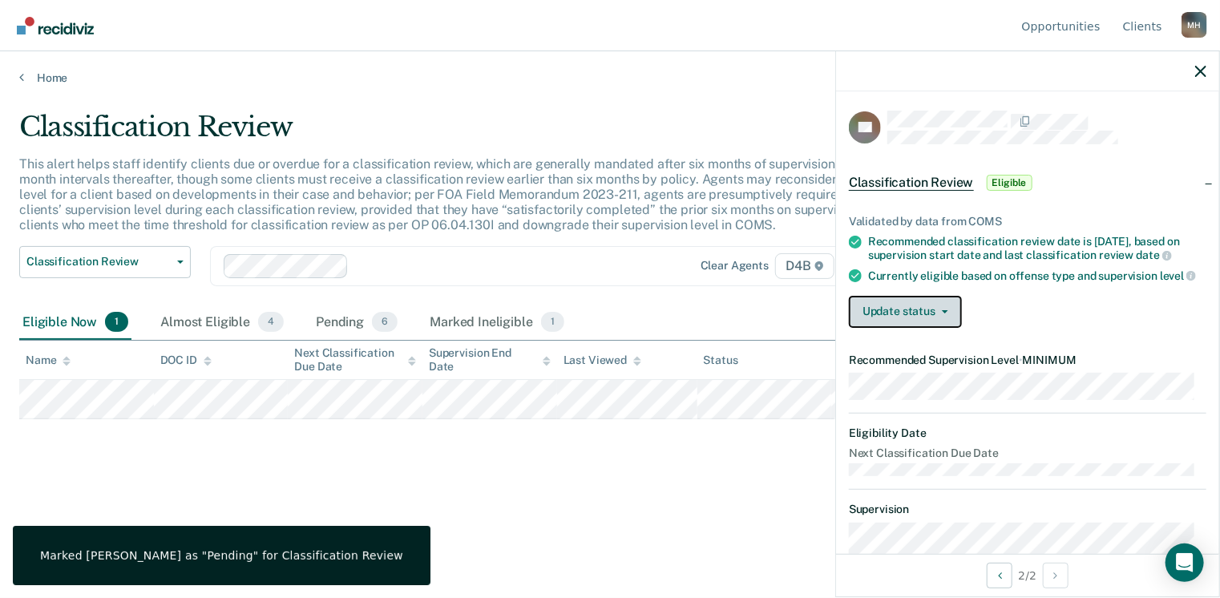
click at [898, 318] on button "Update status" at bounding box center [905, 312] width 113 height 32
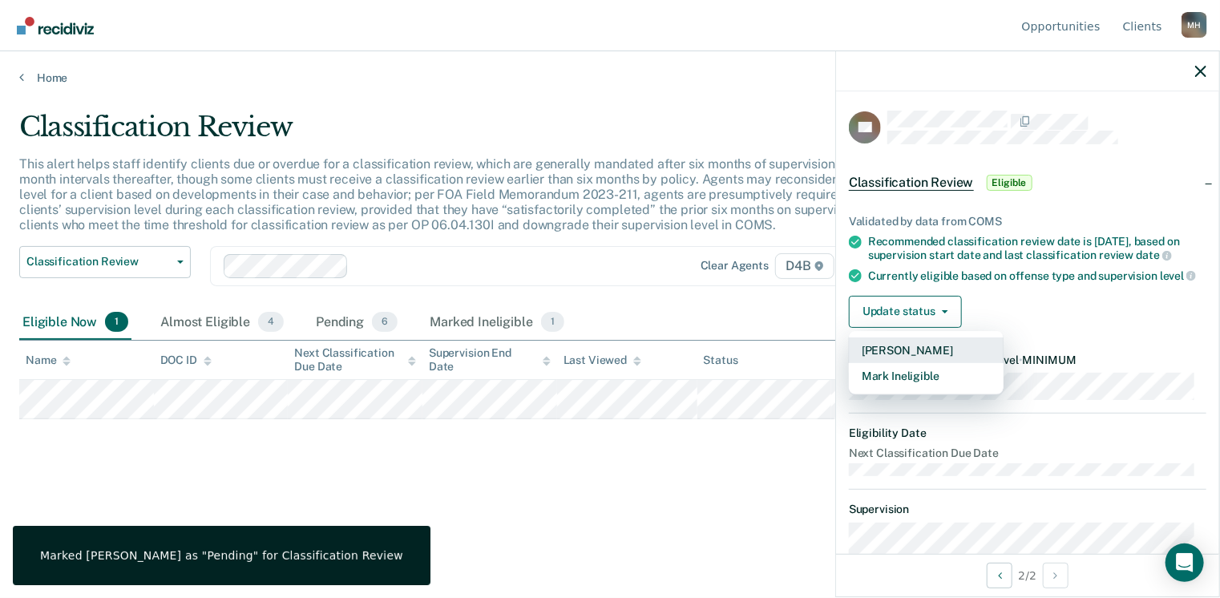
click at [903, 354] on button "[PERSON_NAME]" at bounding box center [926, 350] width 155 height 26
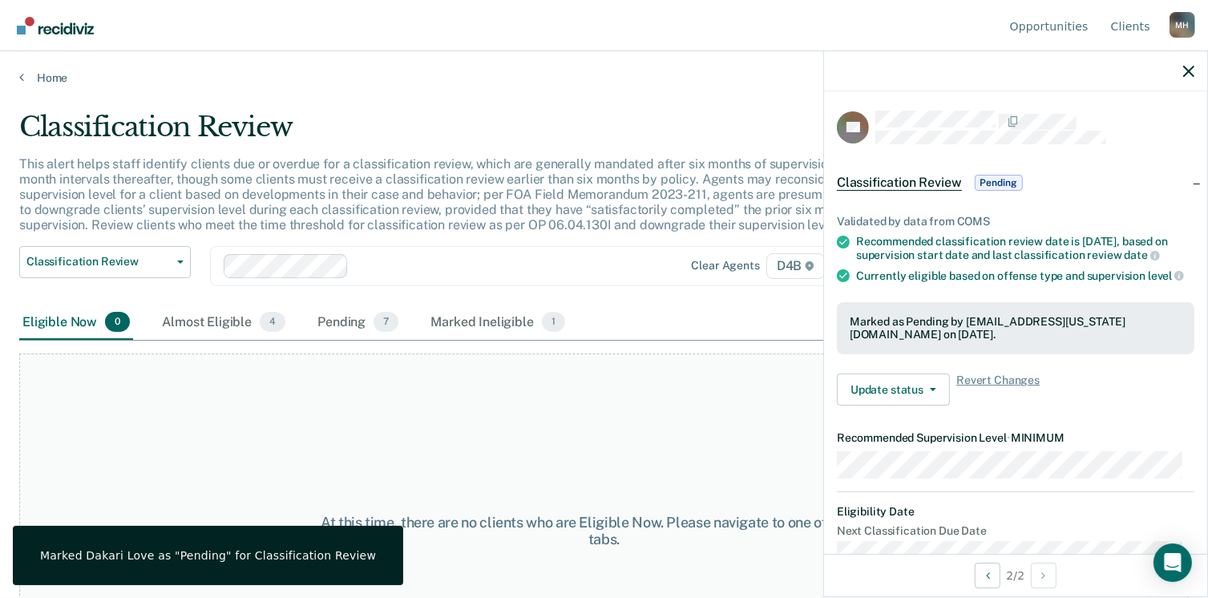
click at [496, 421] on div "At this time, there are no clients who are Eligible Now. Please navigate to one…" at bounding box center [604, 531] width 1170 height 354
click at [51, 75] on link "Home" at bounding box center [604, 78] width 1170 height 14
